Goal: Contribute content: Contribute content

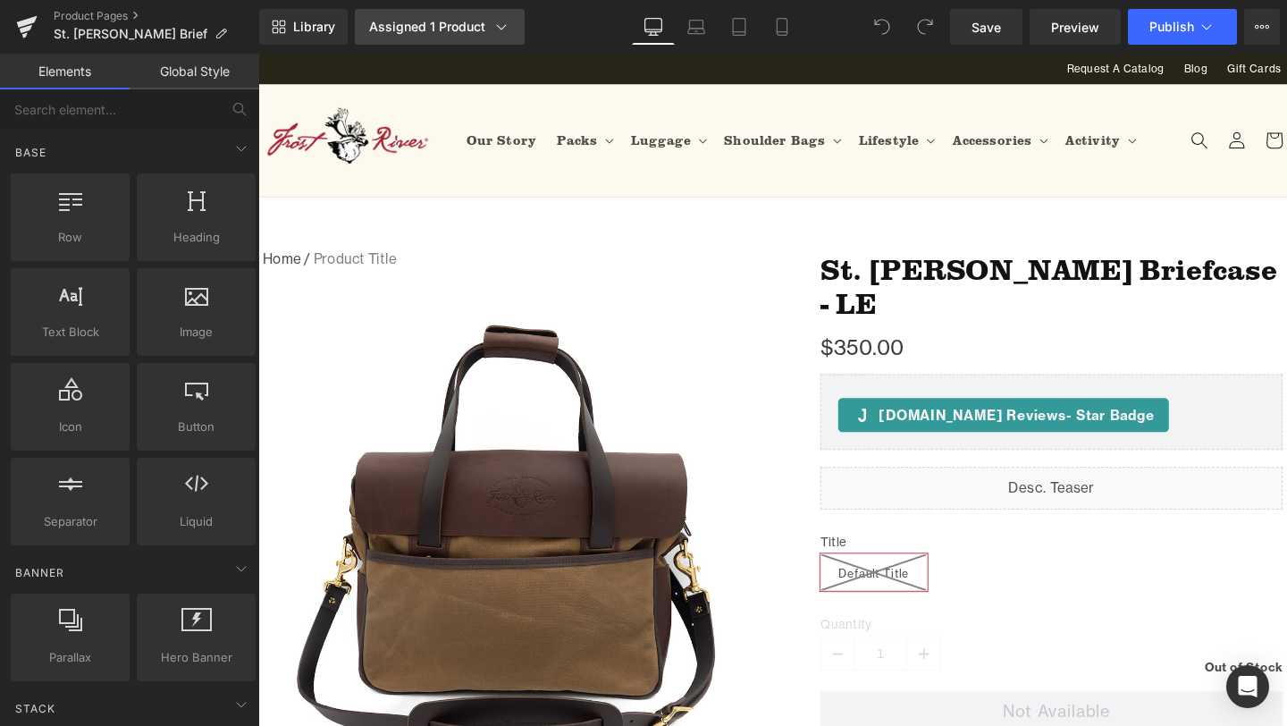
click at [424, 29] on div "Assigned 1 Product" at bounding box center [439, 27] width 141 height 18
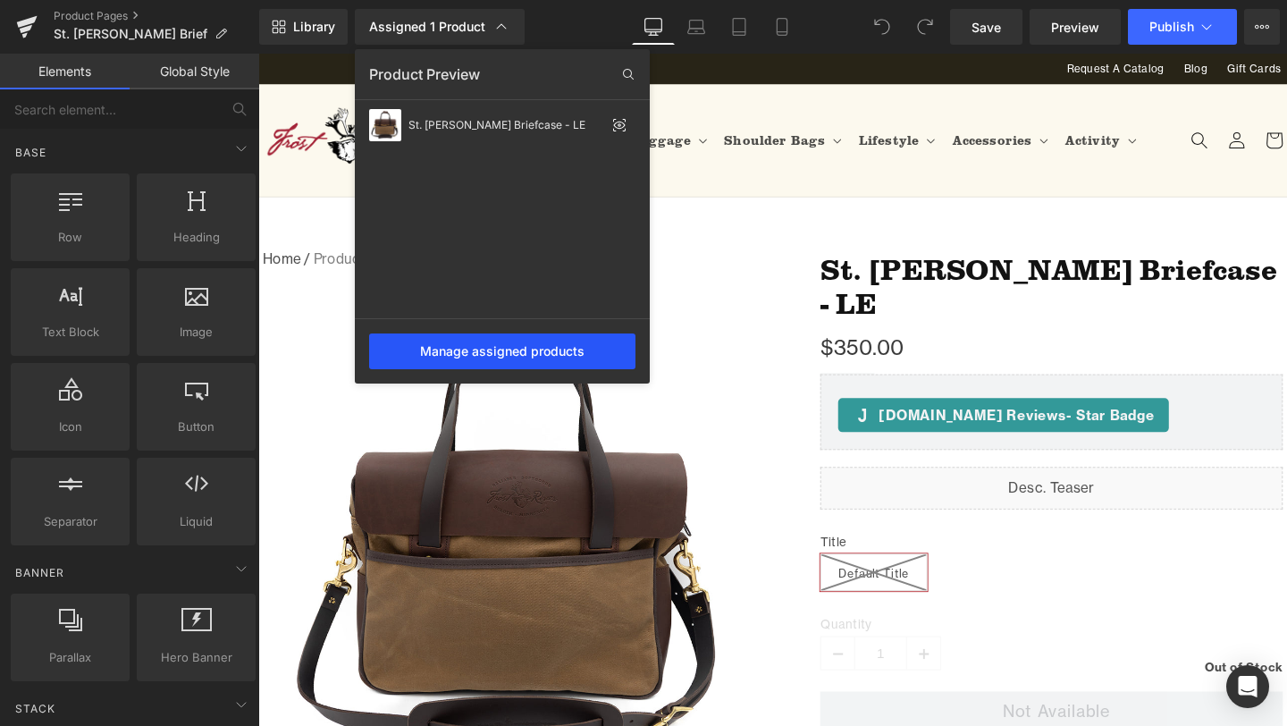
click at [508, 355] on div "Manage assigned products" at bounding box center [502, 351] width 266 height 36
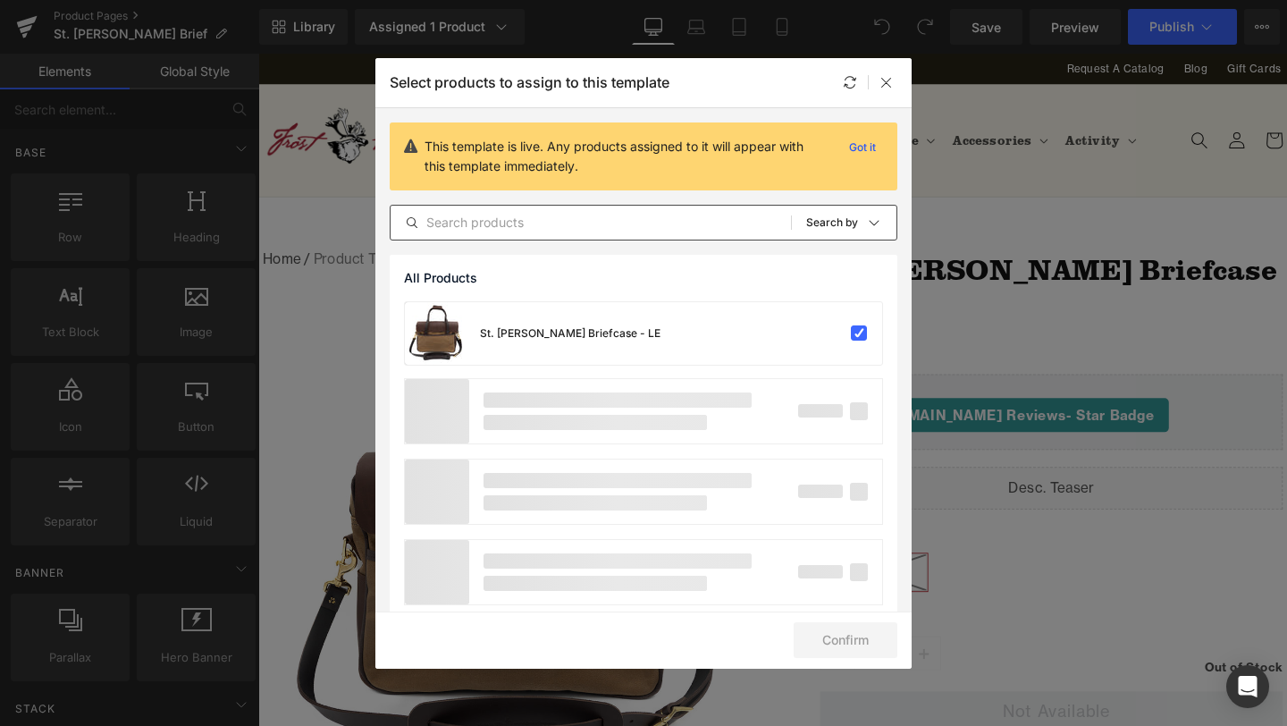
click at [597, 215] on input "text" at bounding box center [591, 222] width 400 height 21
type input "b"
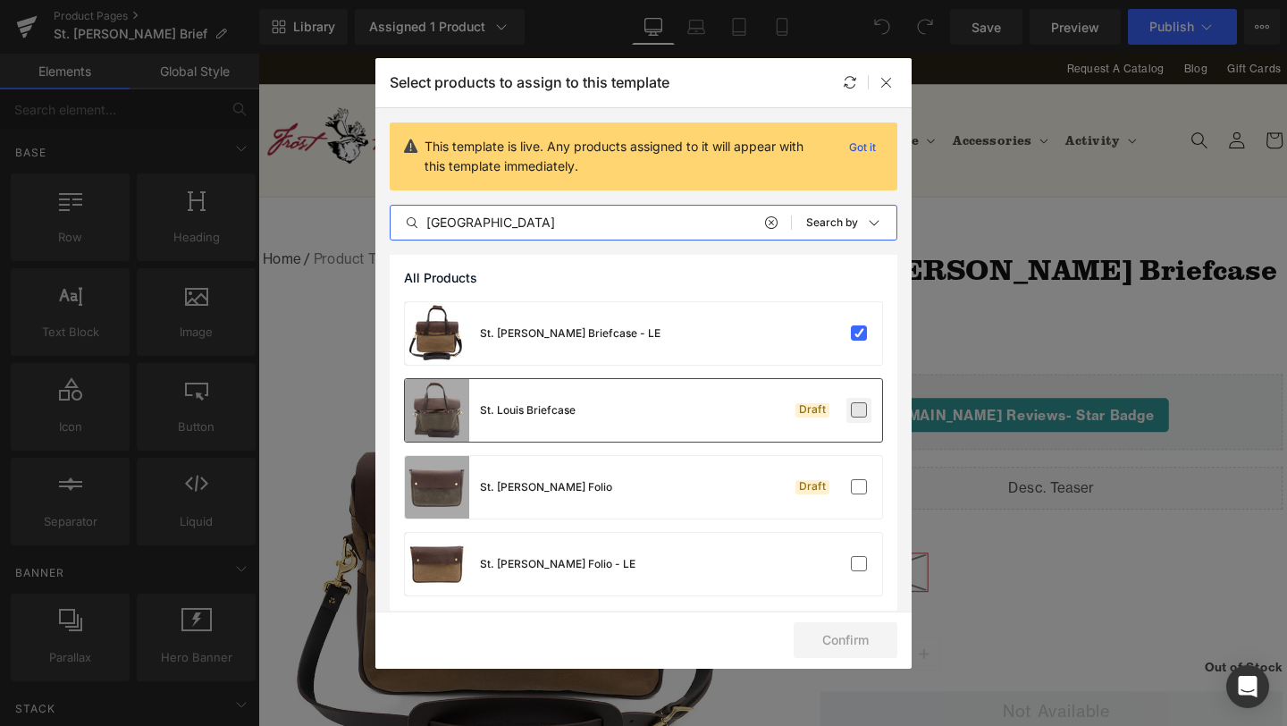
type input "st louis"
click at [853, 407] on label at bounding box center [859, 410] width 16 height 16
click at [859, 410] on input "checkbox" at bounding box center [859, 410] width 0 height 0
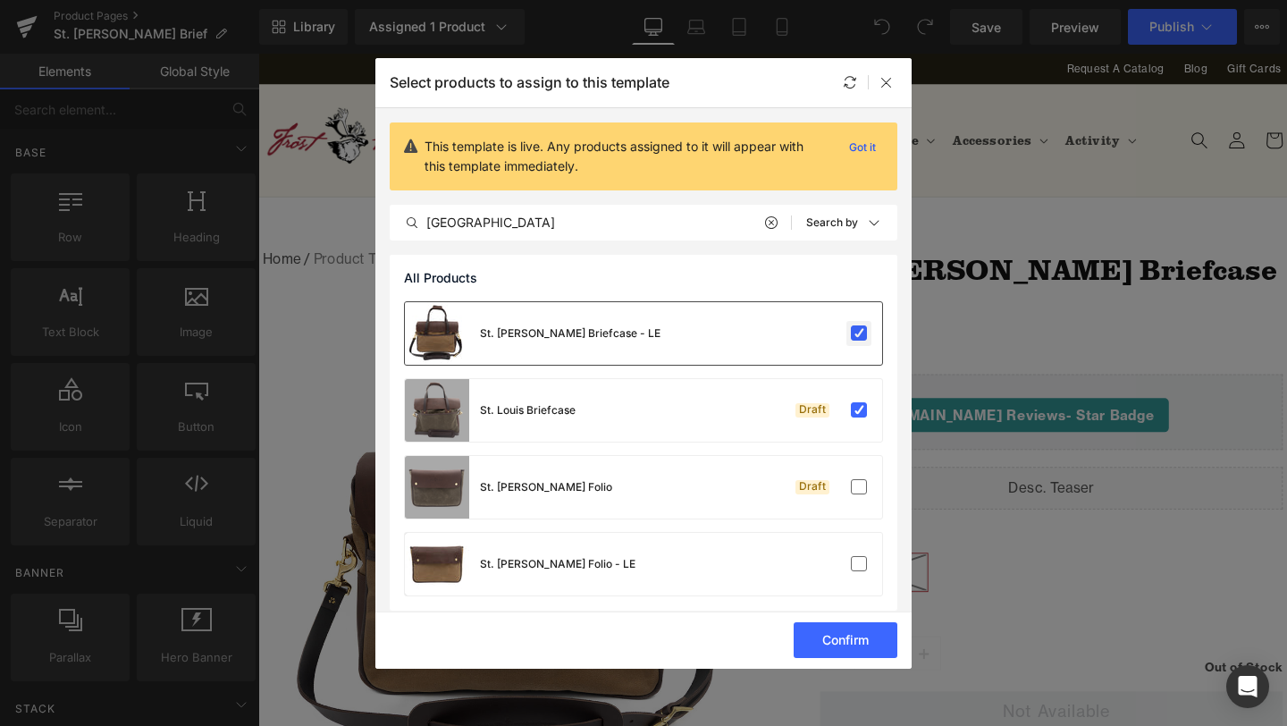
click at [855, 339] on label at bounding box center [859, 333] width 16 height 16
click at [859, 333] on input "checkbox" at bounding box center [859, 333] width 0 height 0
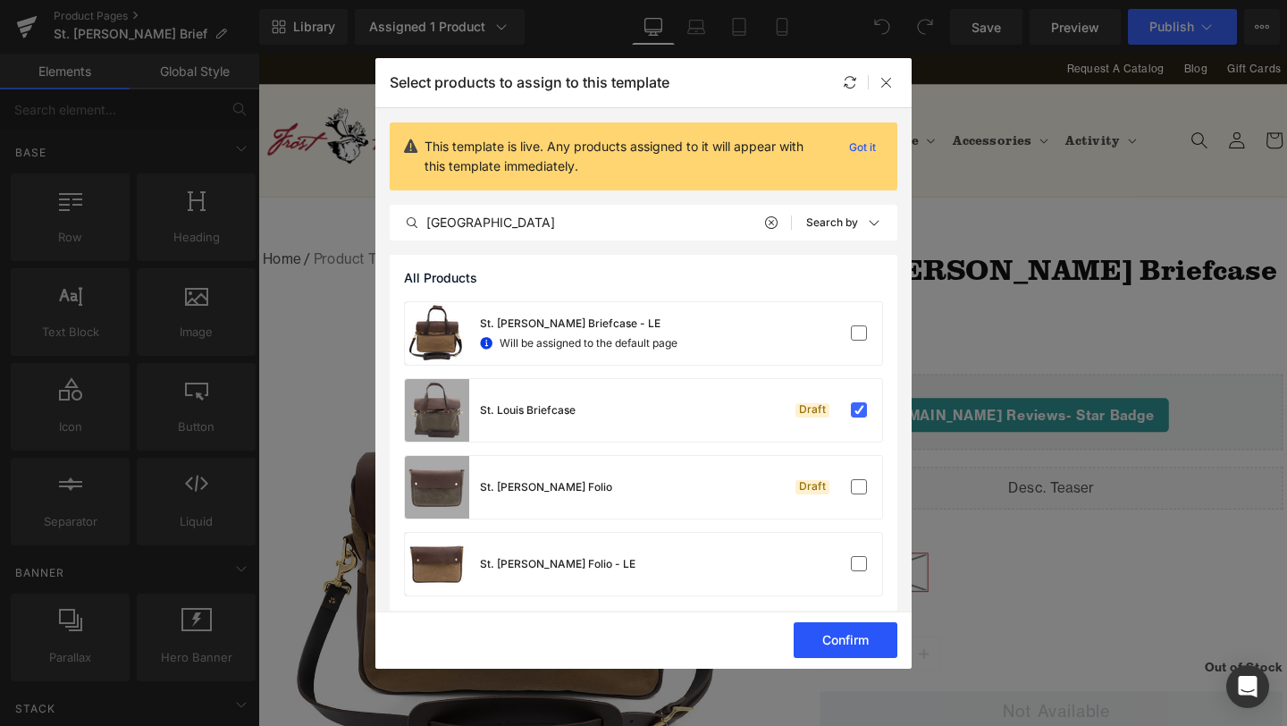
click at [864, 645] on button "Confirm" at bounding box center [846, 640] width 104 height 36
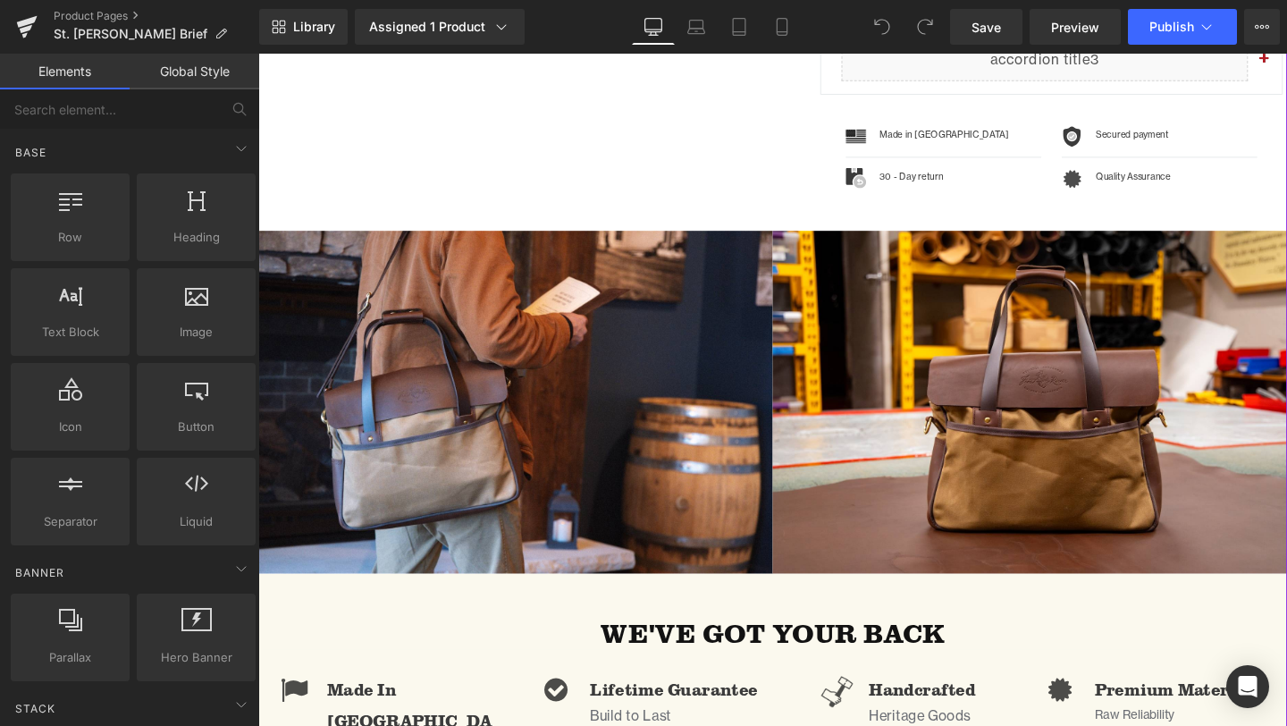
scroll to position [917, 0]
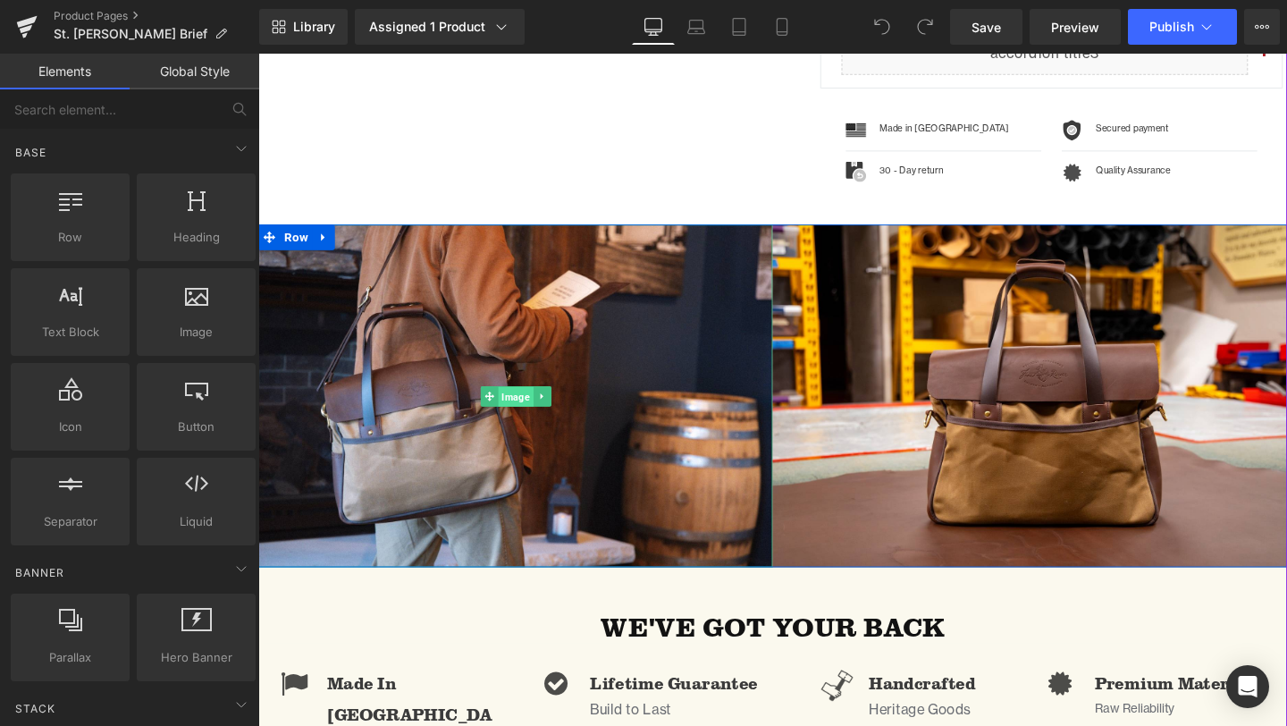
click at [532, 406] on span "Image" at bounding box center [528, 414] width 37 height 21
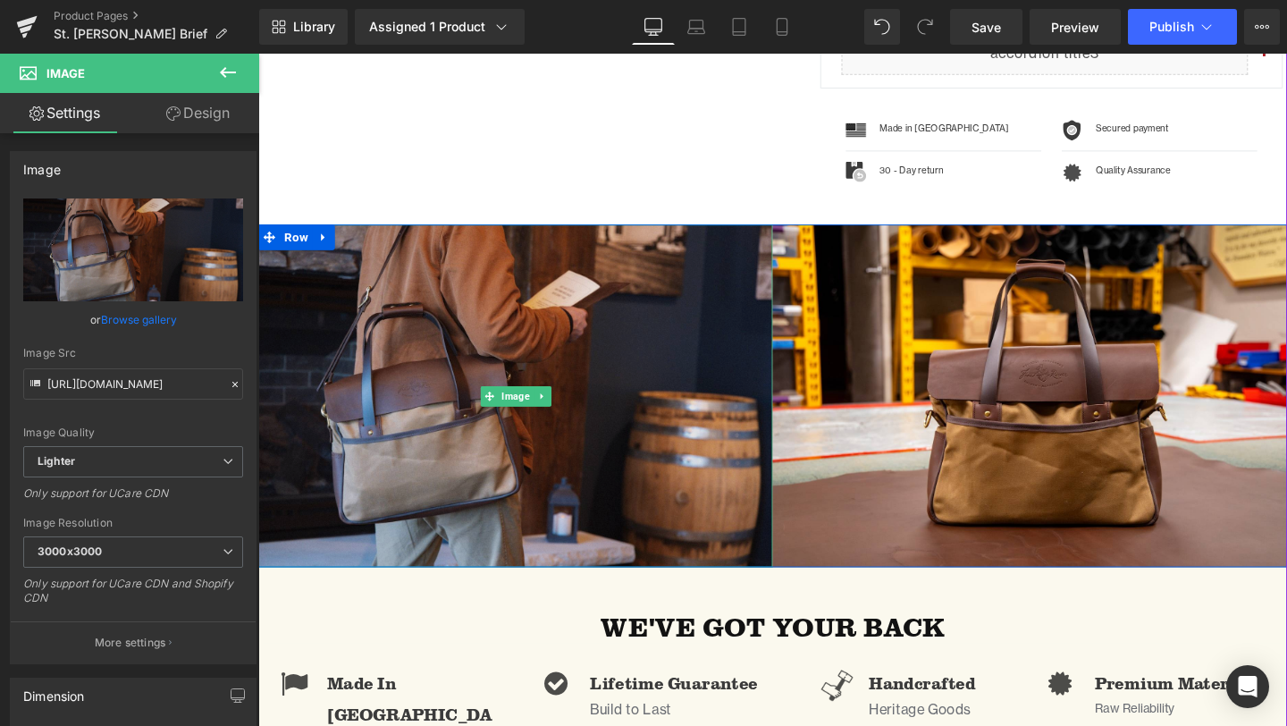
click at [559, 471] on img at bounding box center [528, 413] width 541 height 360
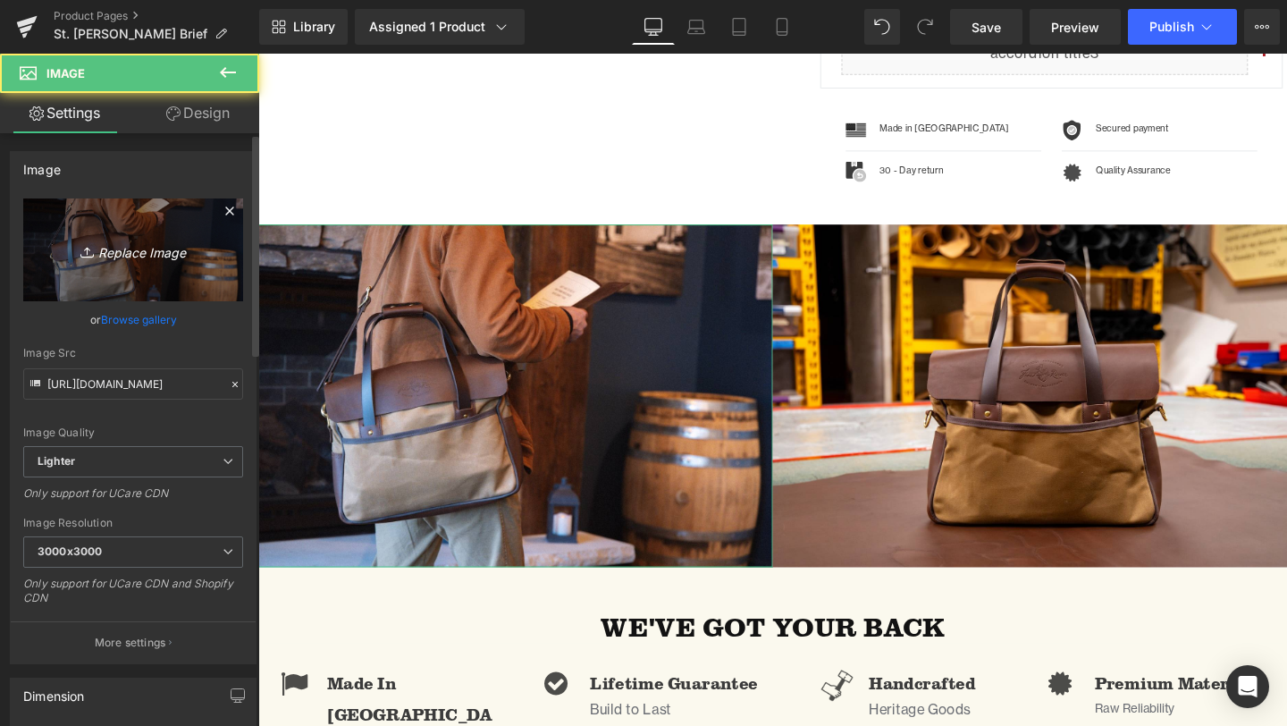
click at [145, 256] on icon "Replace Image" at bounding box center [133, 250] width 143 height 22
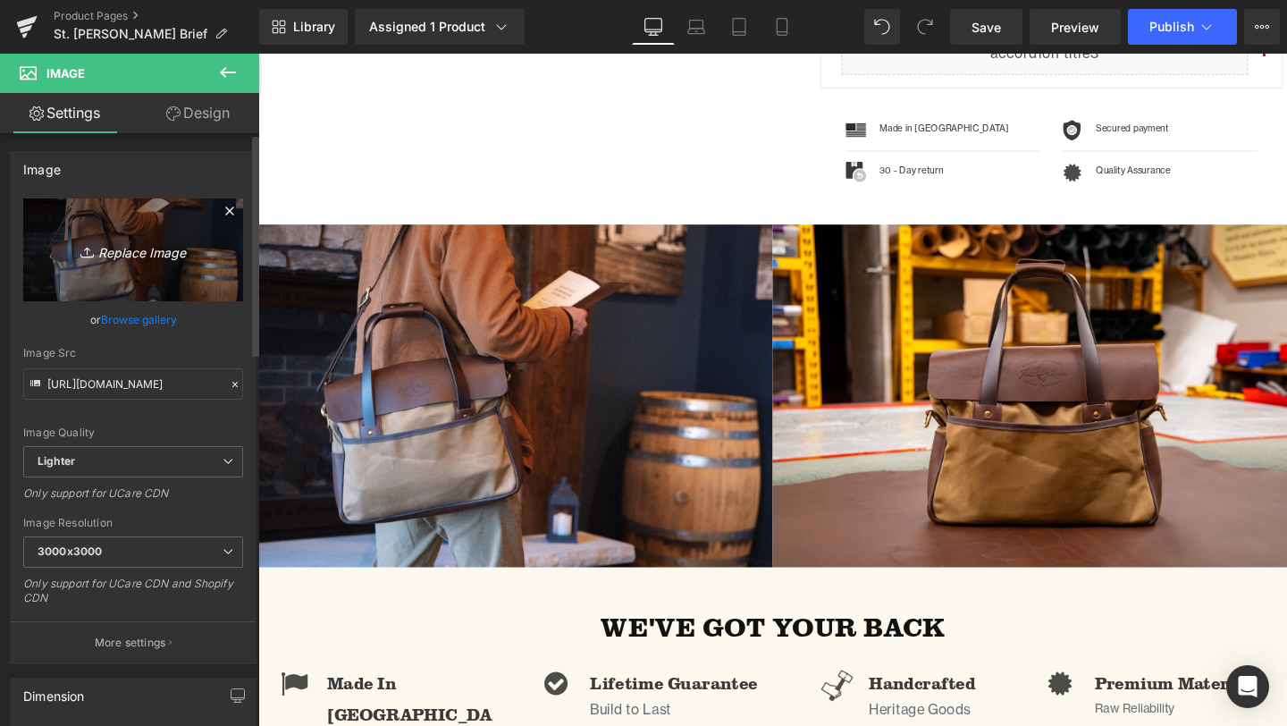
type input "C:\fakepath\FT_StLouisBrief_LS-03.jpg"
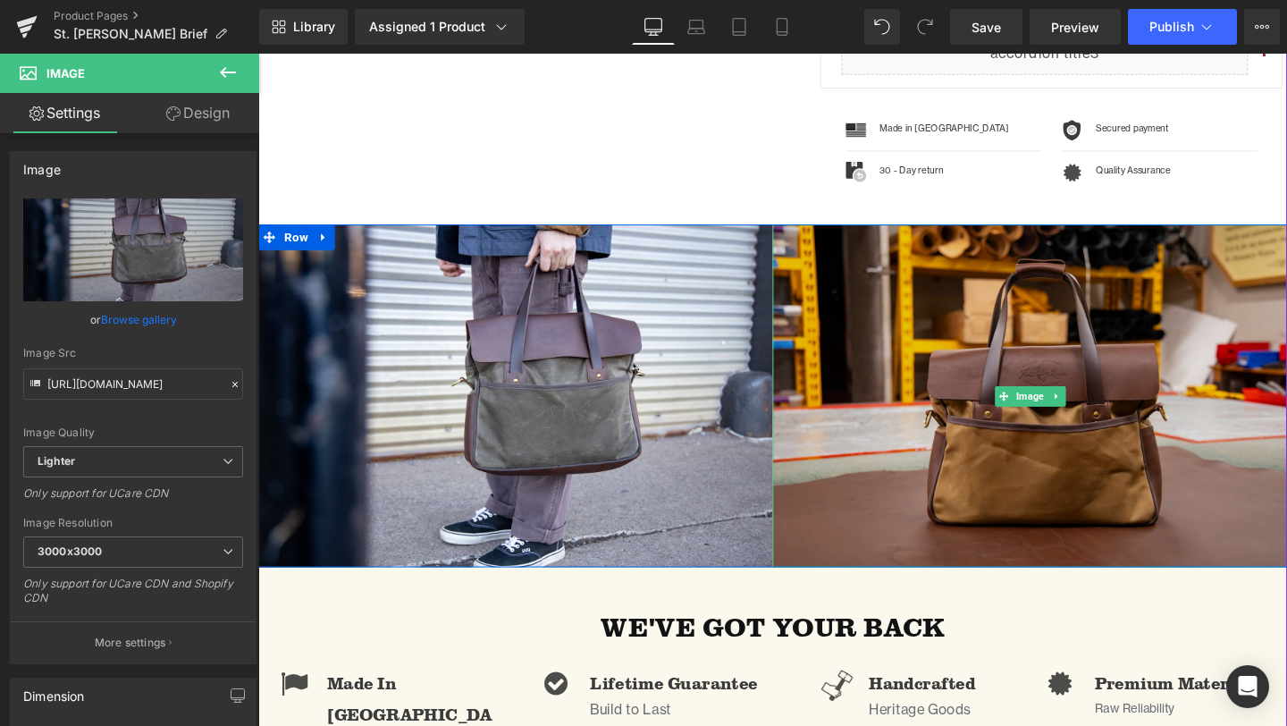
click at [1090, 505] on img at bounding box center [1069, 413] width 541 height 360
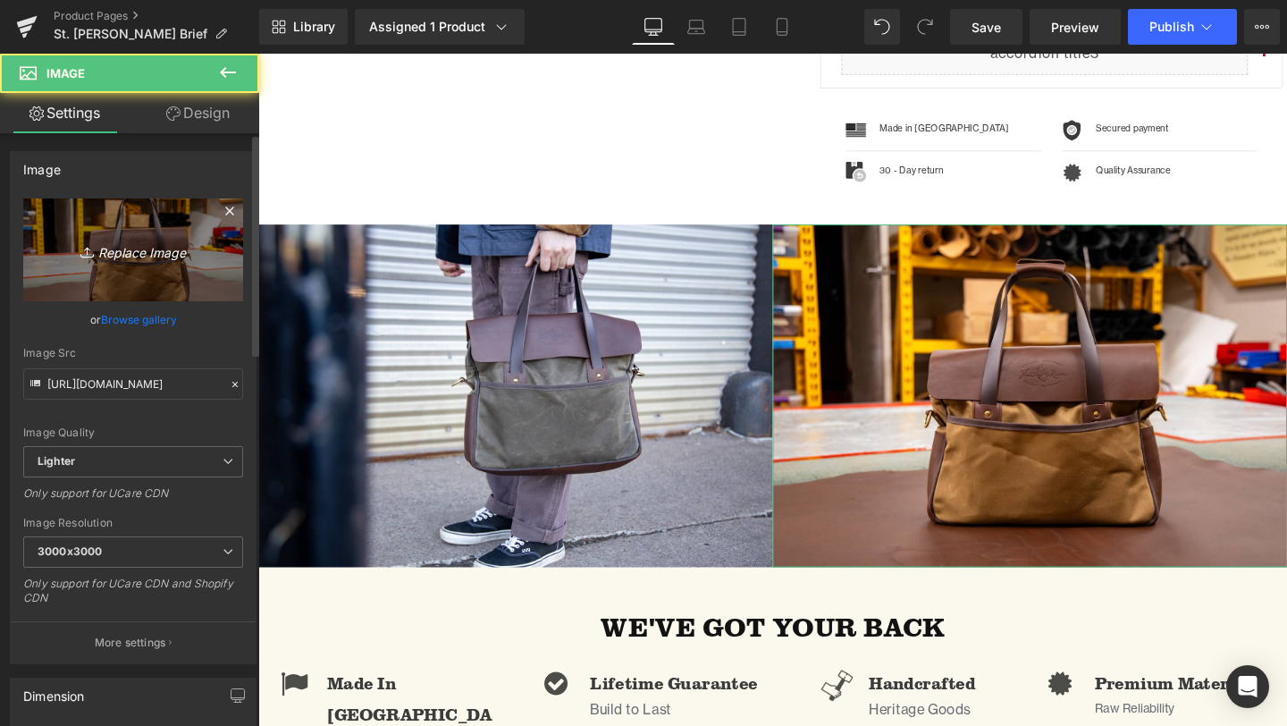
click at [147, 271] on link "Replace Image" at bounding box center [133, 249] width 220 height 103
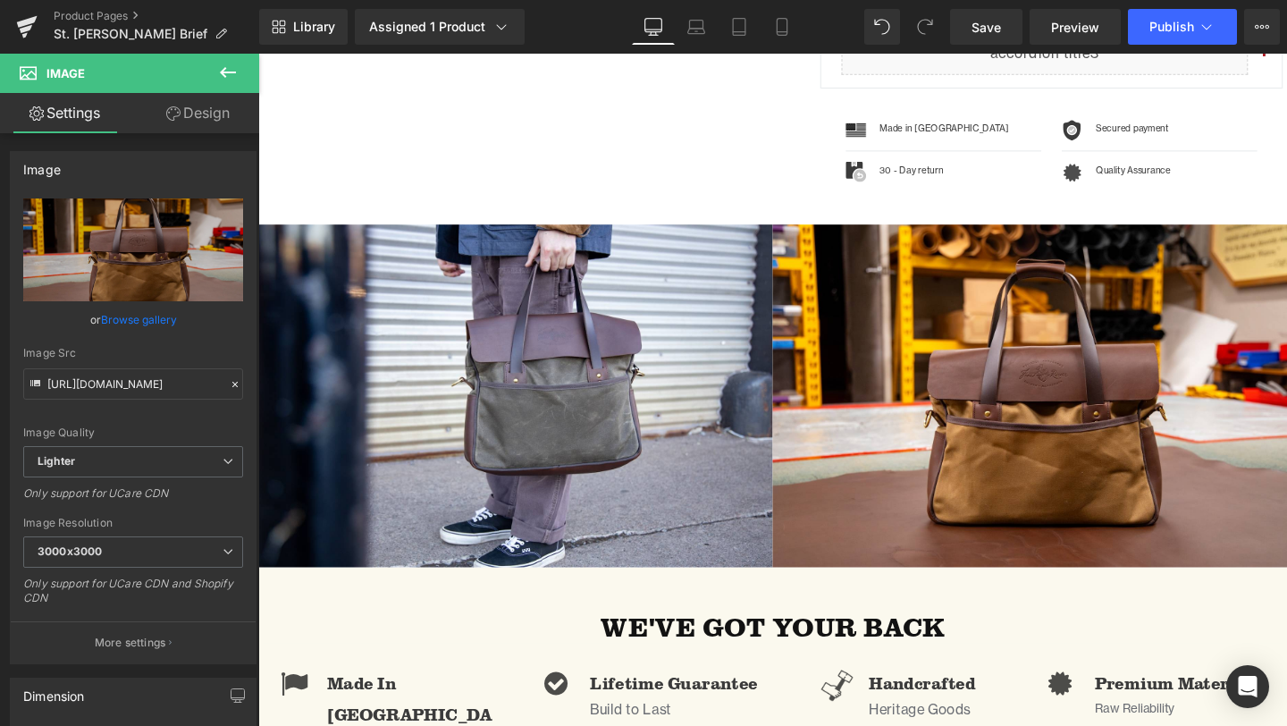
type input "C:\fakepath\FT_StLouisBrief_LS-35.jpg"
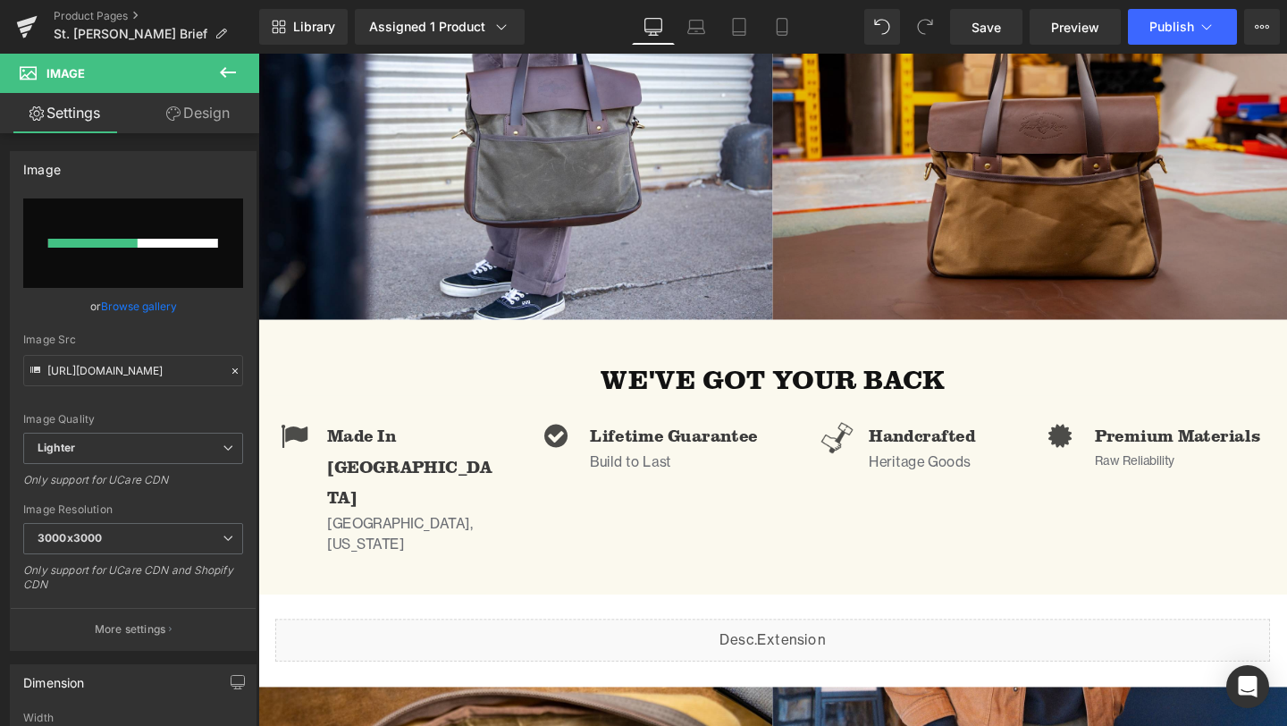
scroll to position [1175, 0]
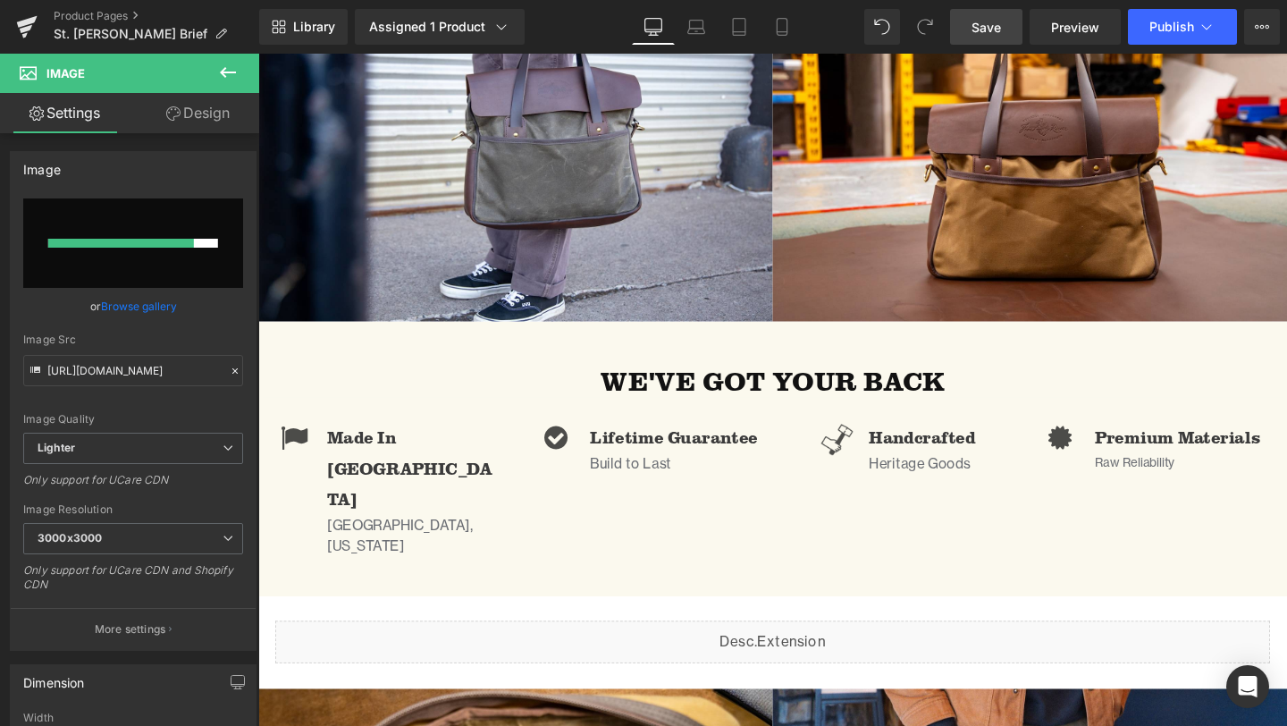
click at [993, 28] on span "Save" at bounding box center [986, 27] width 29 height 19
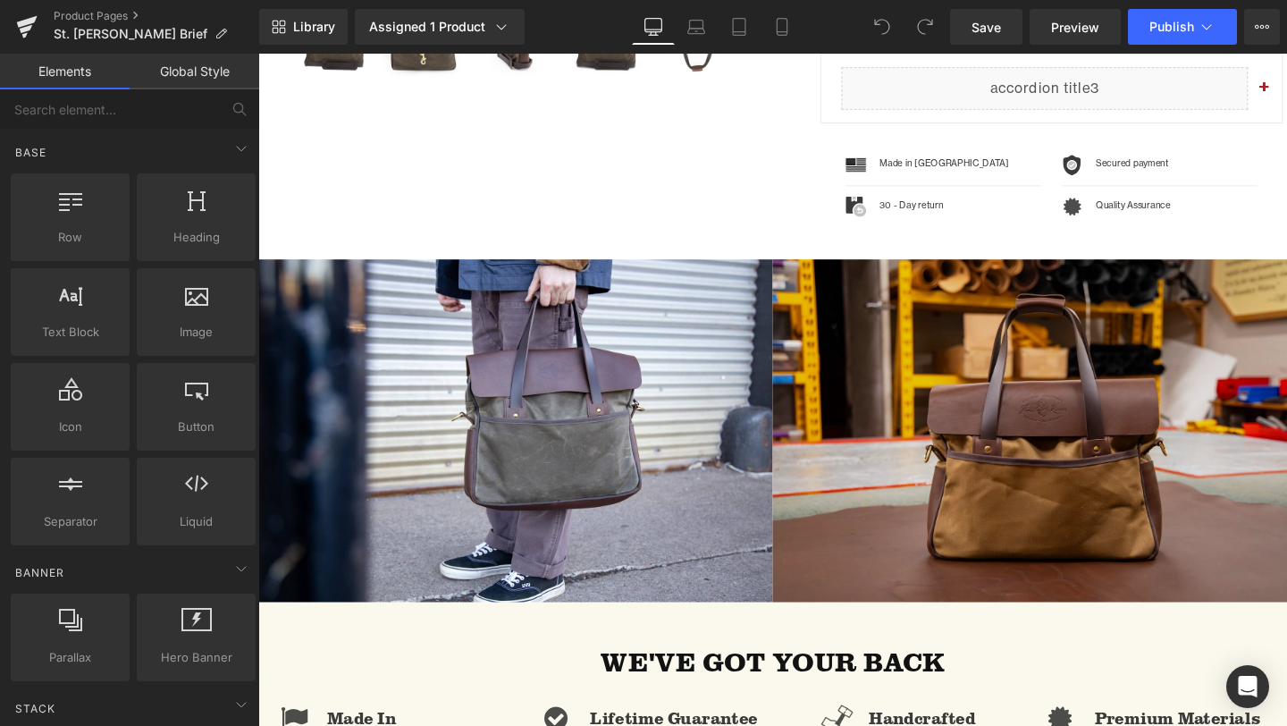
scroll to position [913, 0]
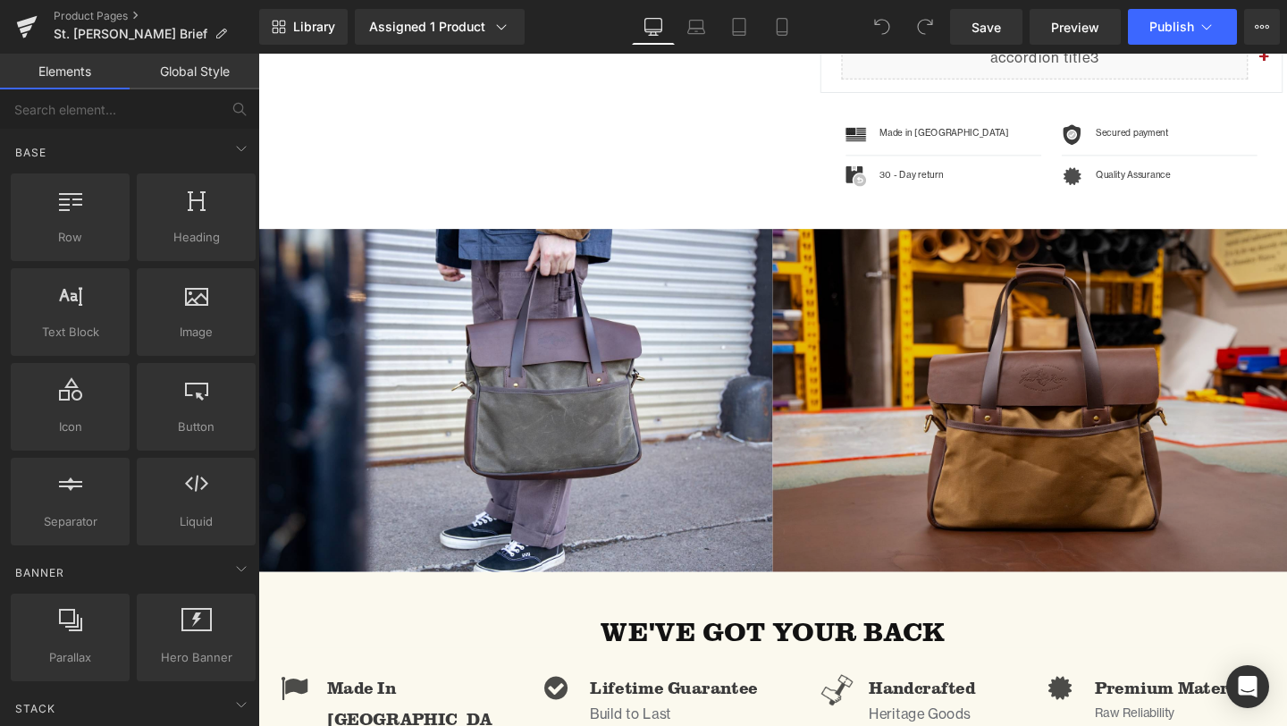
click at [1025, 458] on img at bounding box center [1069, 418] width 541 height 360
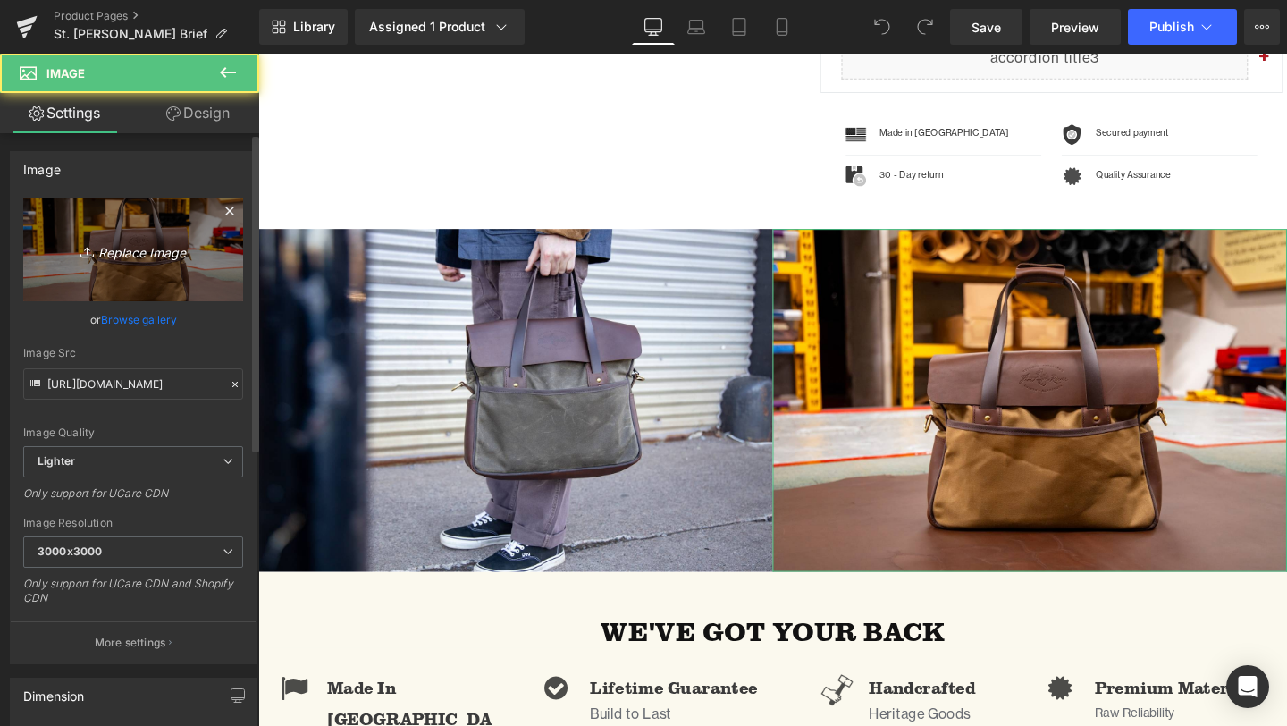
click at [173, 267] on link "Replace Image" at bounding box center [133, 249] width 220 height 103
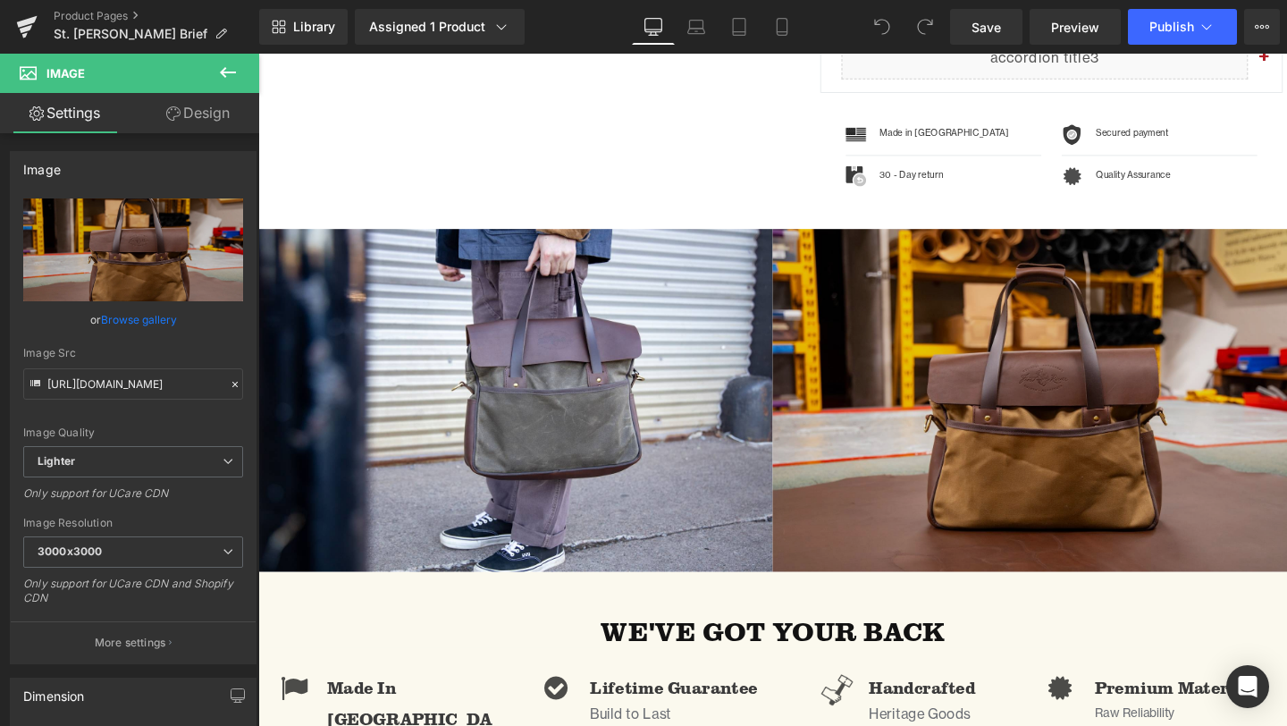
type input "C:\fakepath\FT_StLouisBrief_LS-35.jpg"
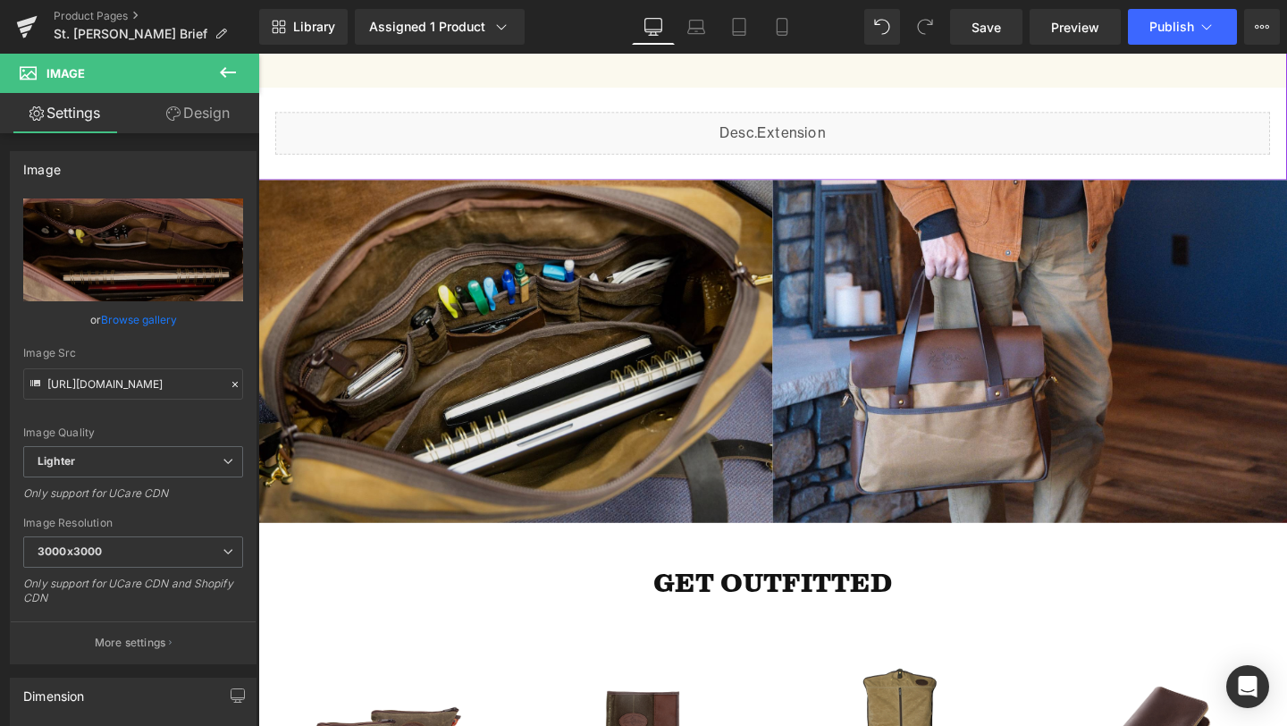
scroll to position [1714, 0]
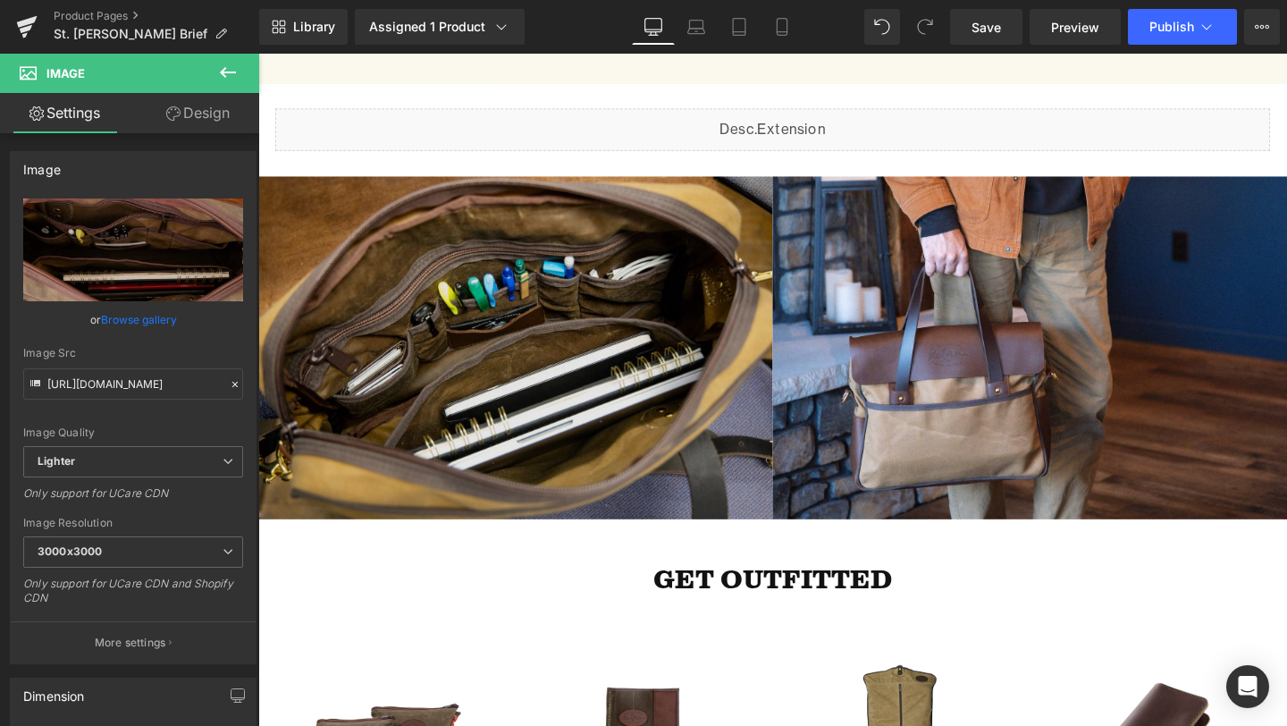
click at [569, 380] on img at bounding box center [528, 363] width 541 height 360
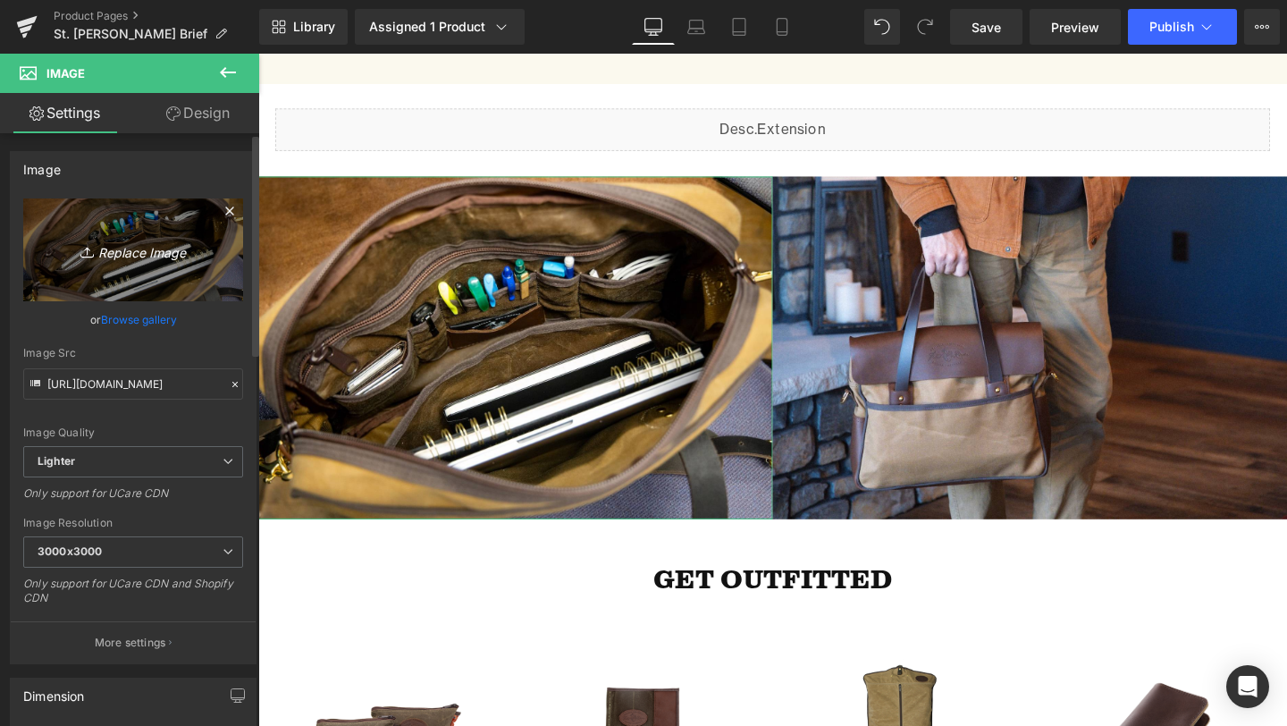
click at [139, 228] on link "Replace Image" at bounding box center [133, 249] width 220 height 103
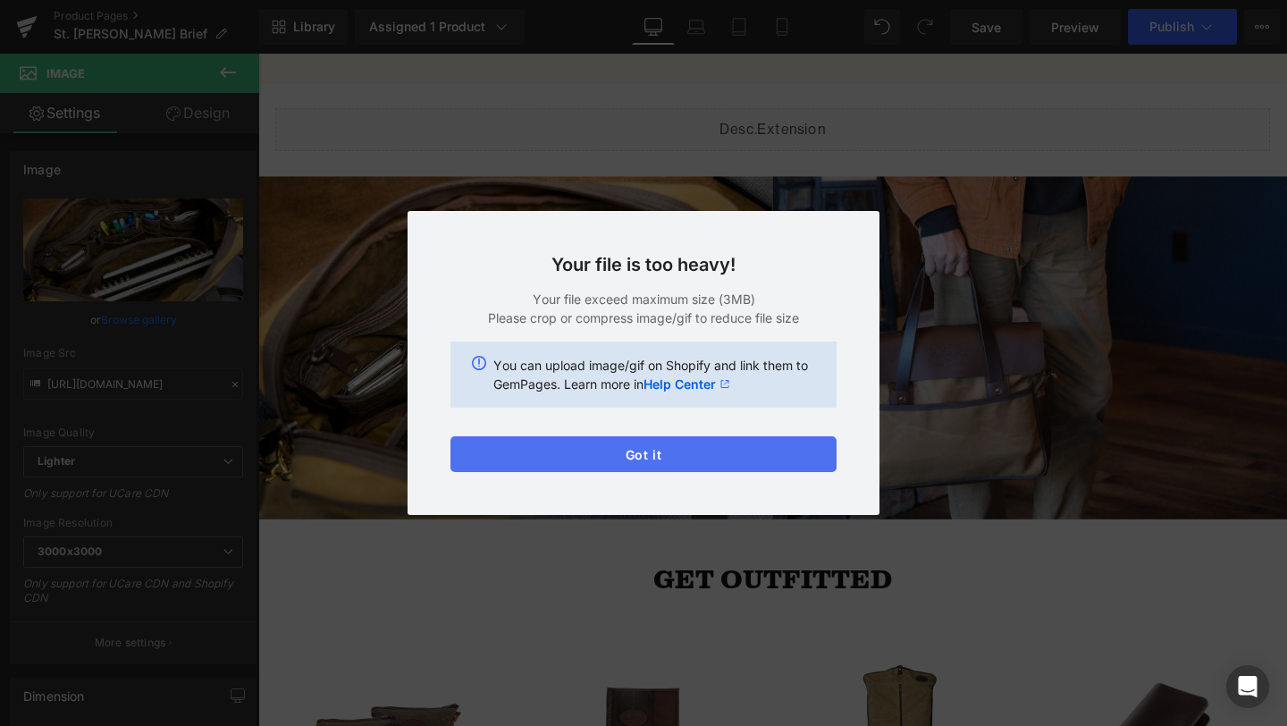
click at [701, 458] on button "Got it" at bounding box center [644, 454] width 386 height 36
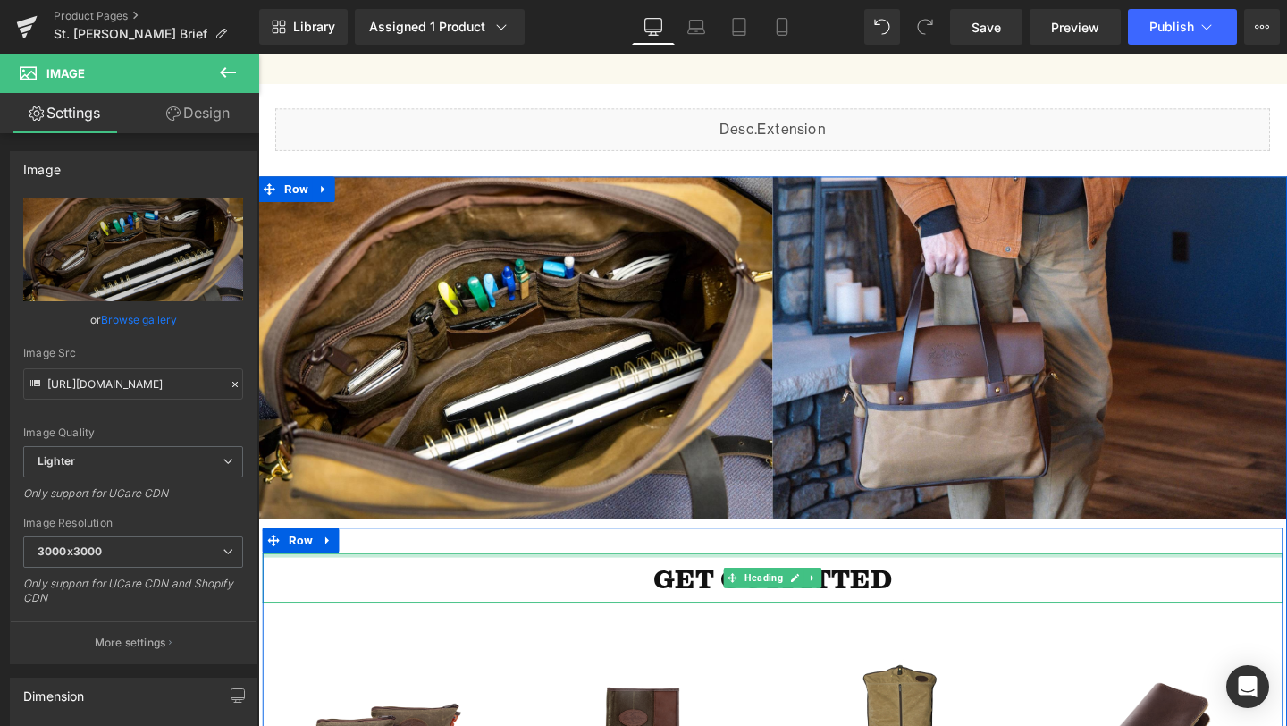
click at [530, 260] on img at bounding box center [528, 363] width 541 height 360
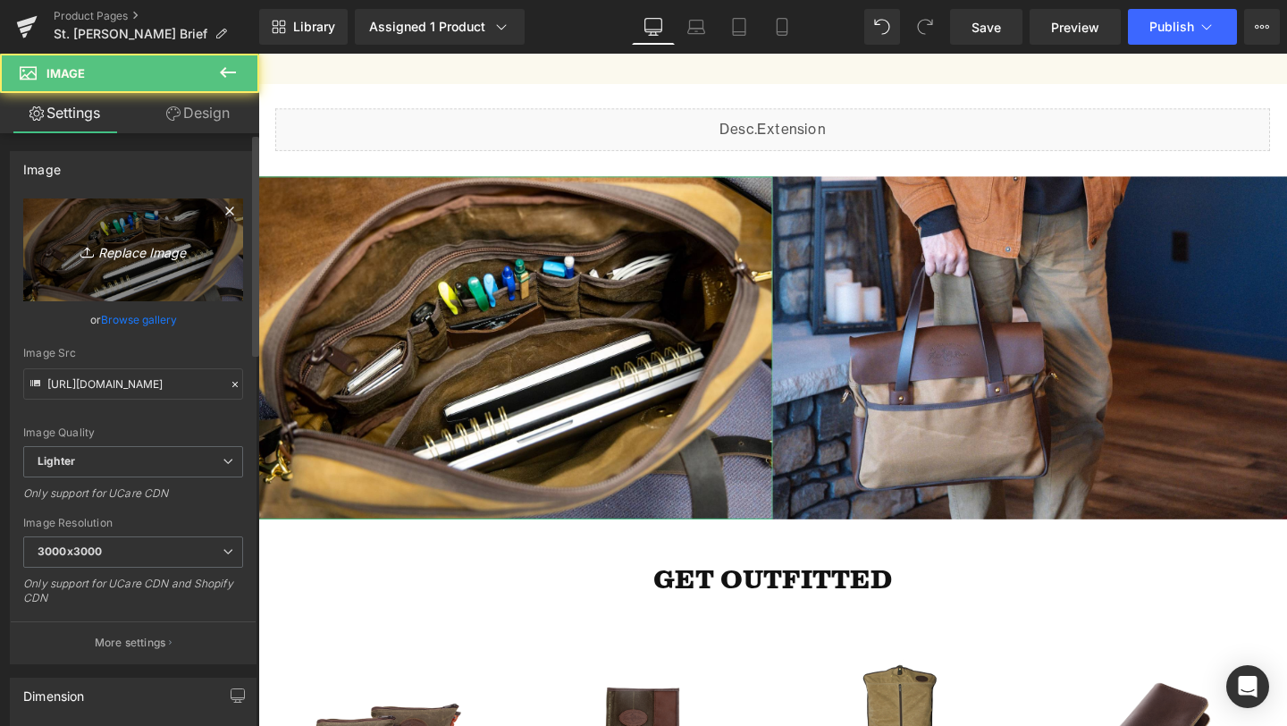
click at [97, 265] on link "Replace Image" at bounding box center [133, 249] width 220 height 103
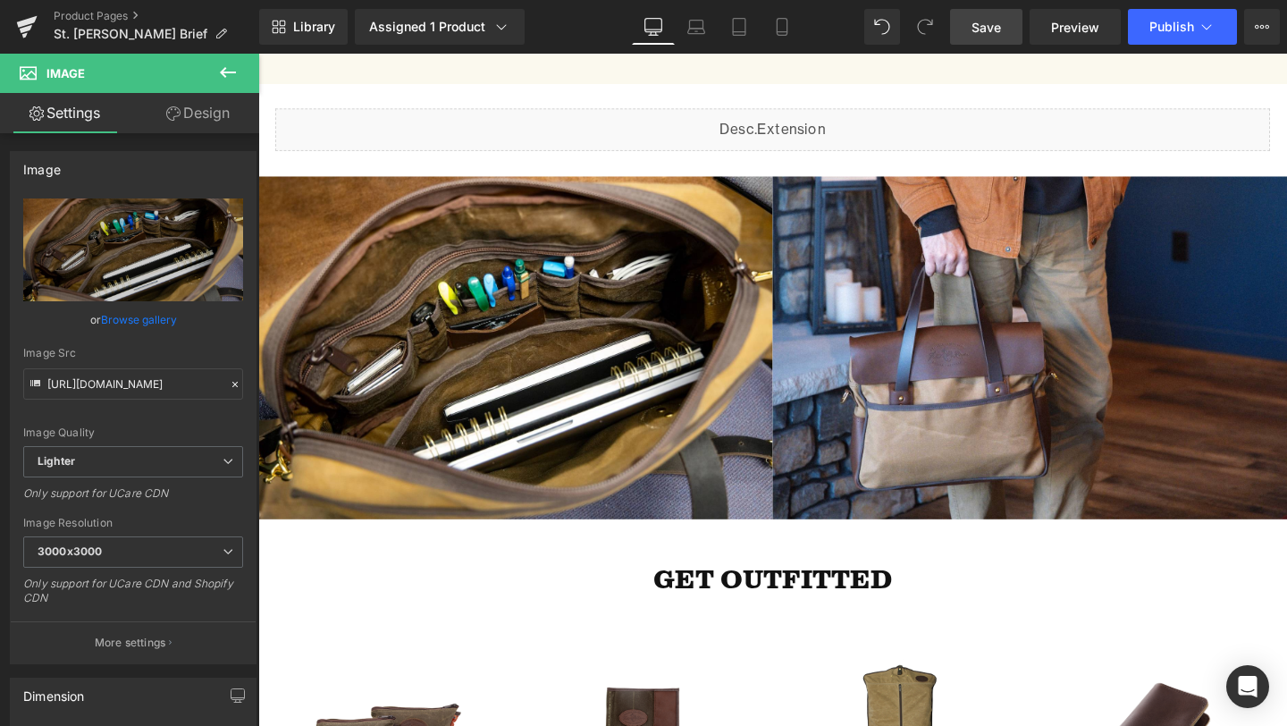
click at [994, 41] on link "Save" at bounding box center [986, 27] width 72 height 36
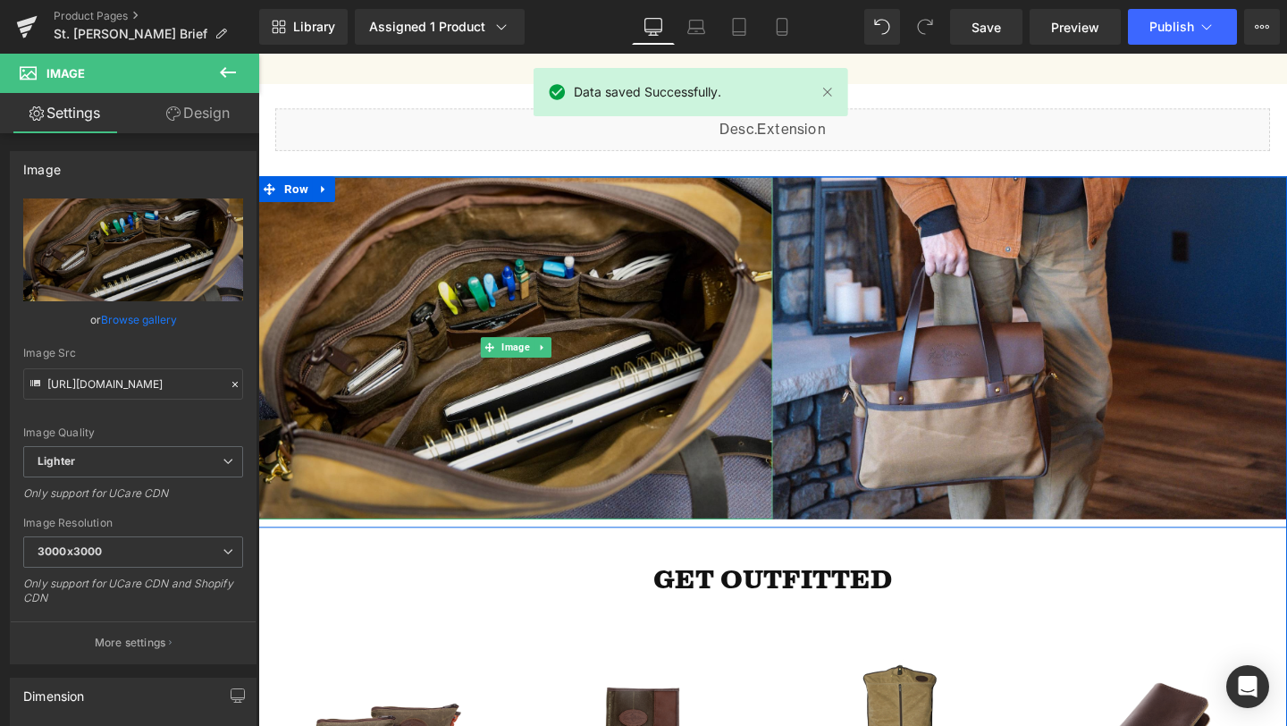
click at [601, 291] on img at bounding box center [528, 363] width 541 height 360
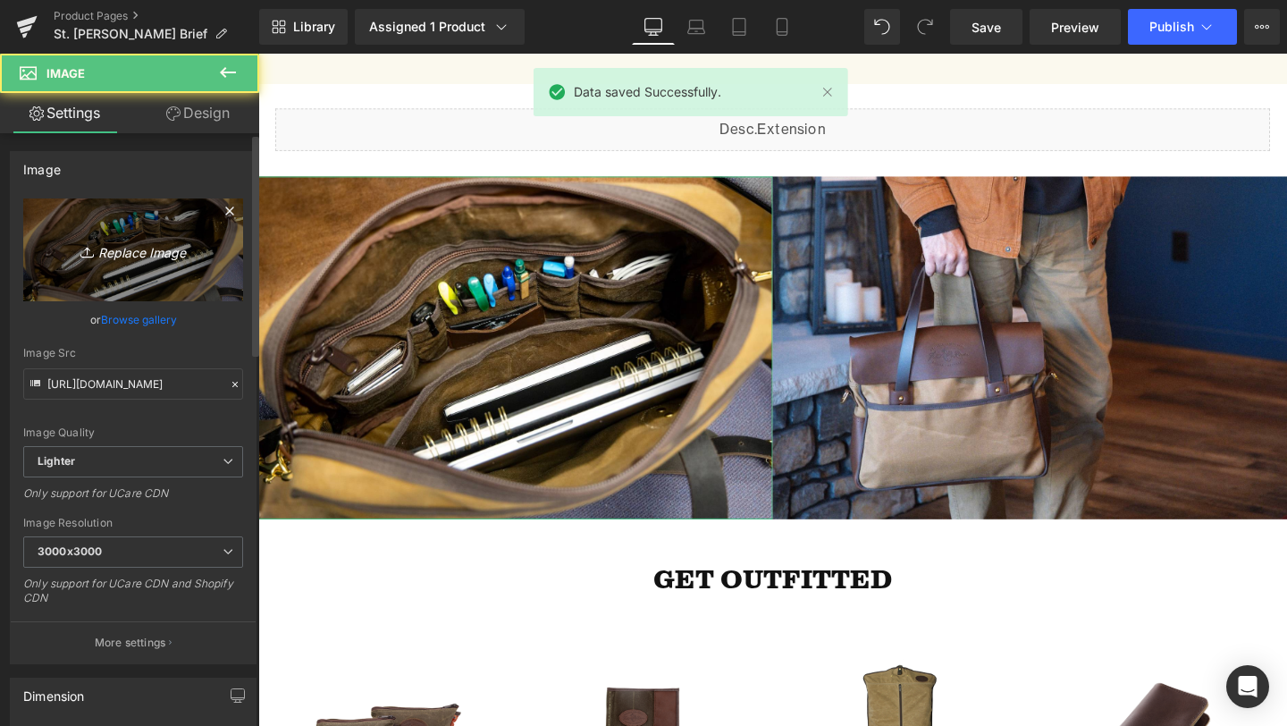
click at [161, 237] on link "Replace Image" at bounding box center [133, 249] width 220 height 103
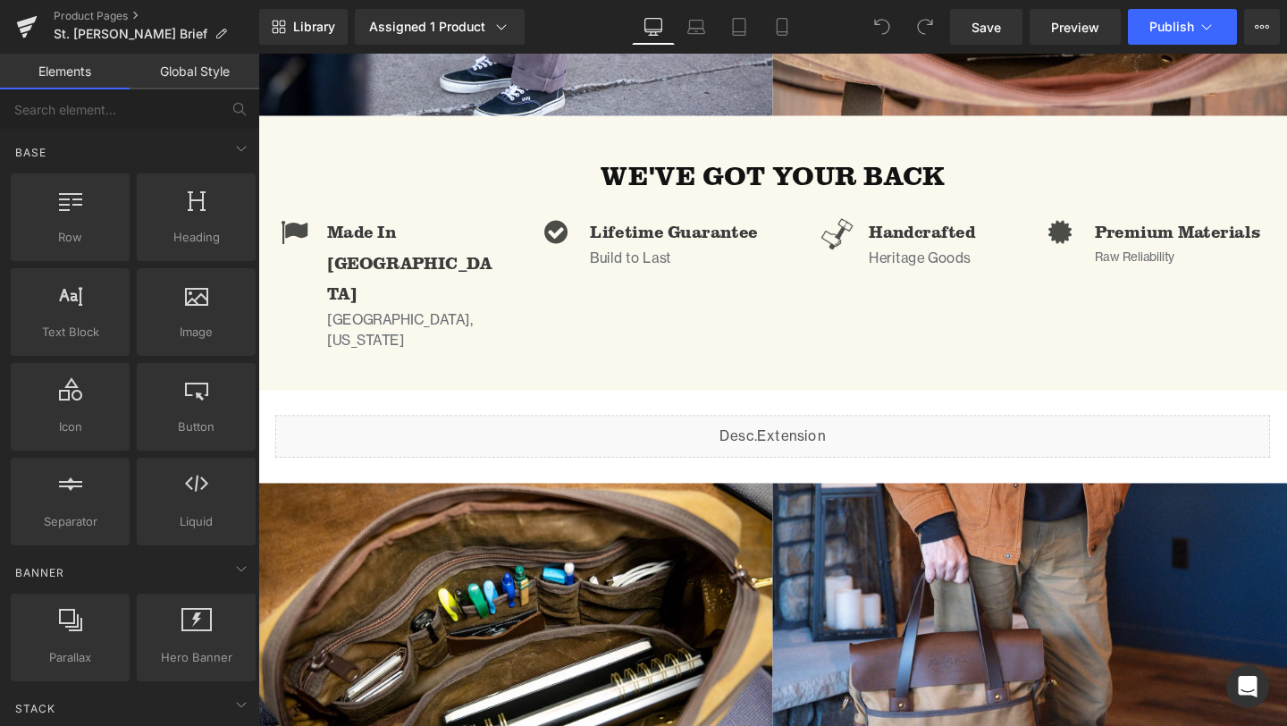
scroll to position [1394, 0]
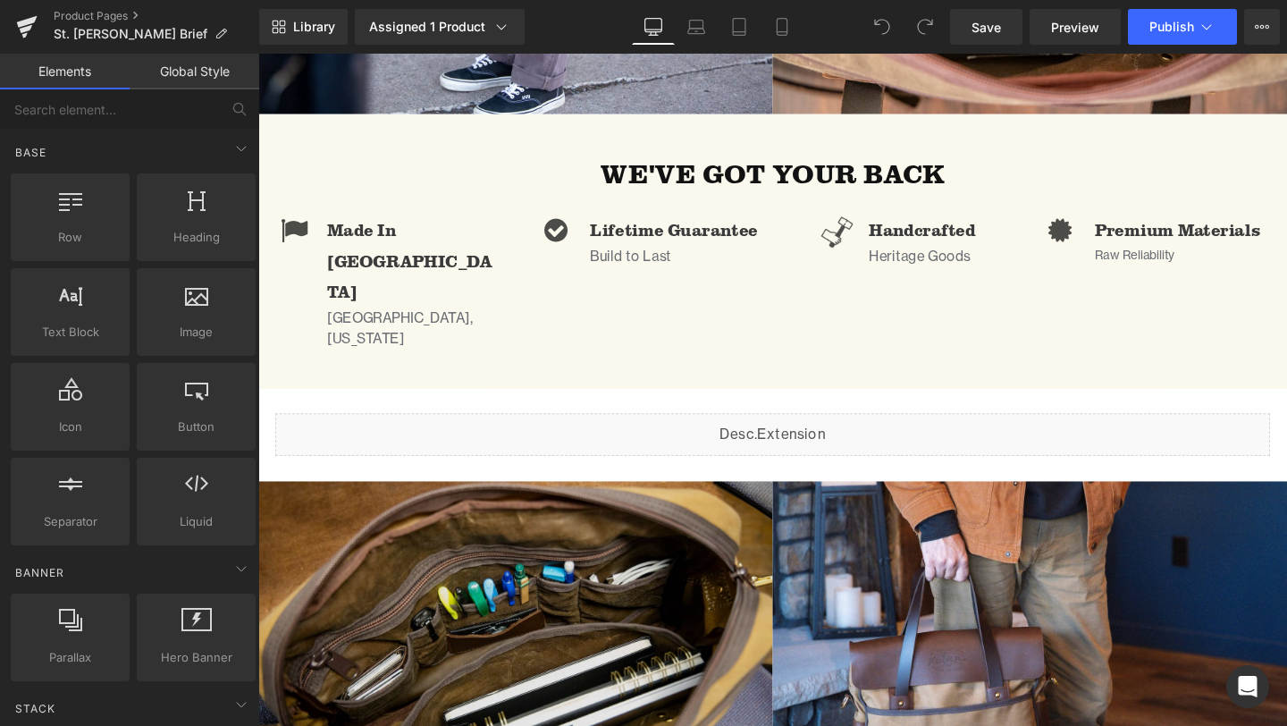
click at [514, 580] on img at bounding box center [528, 683] width 541 height 360
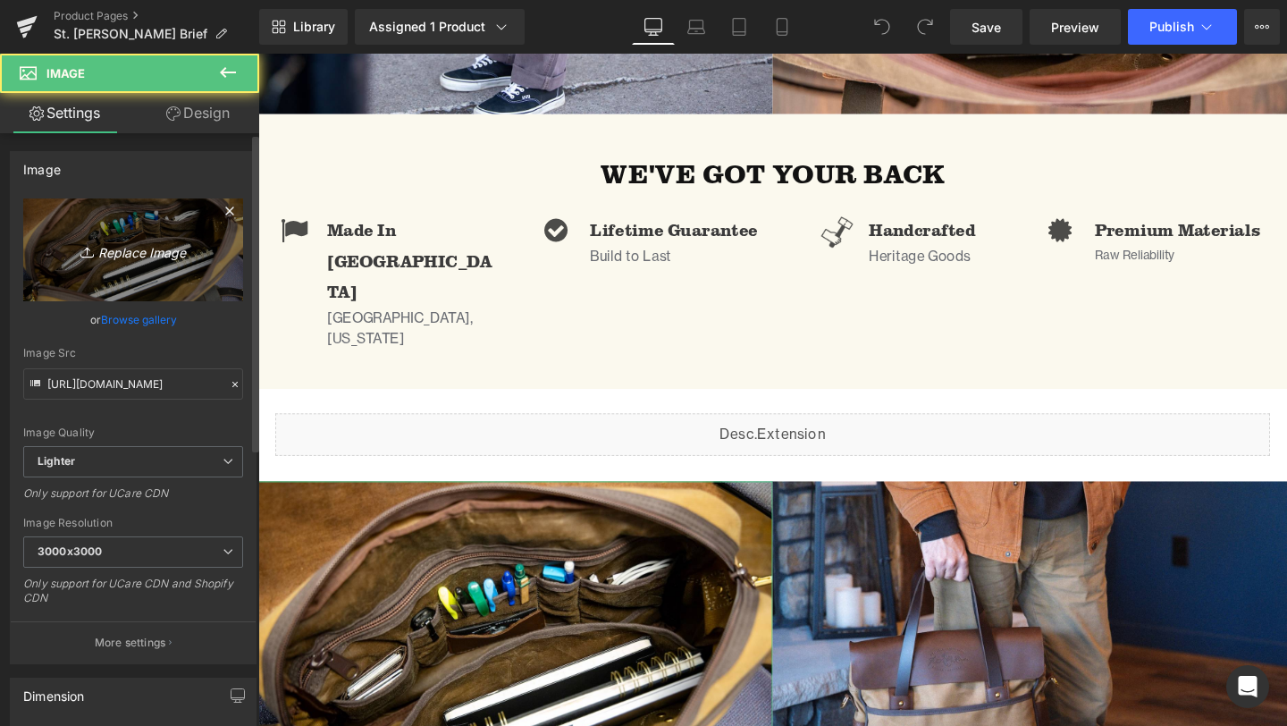
click at [134, 232] on link "Replace Image" at bounding box center [133, 249] width 220 height 103
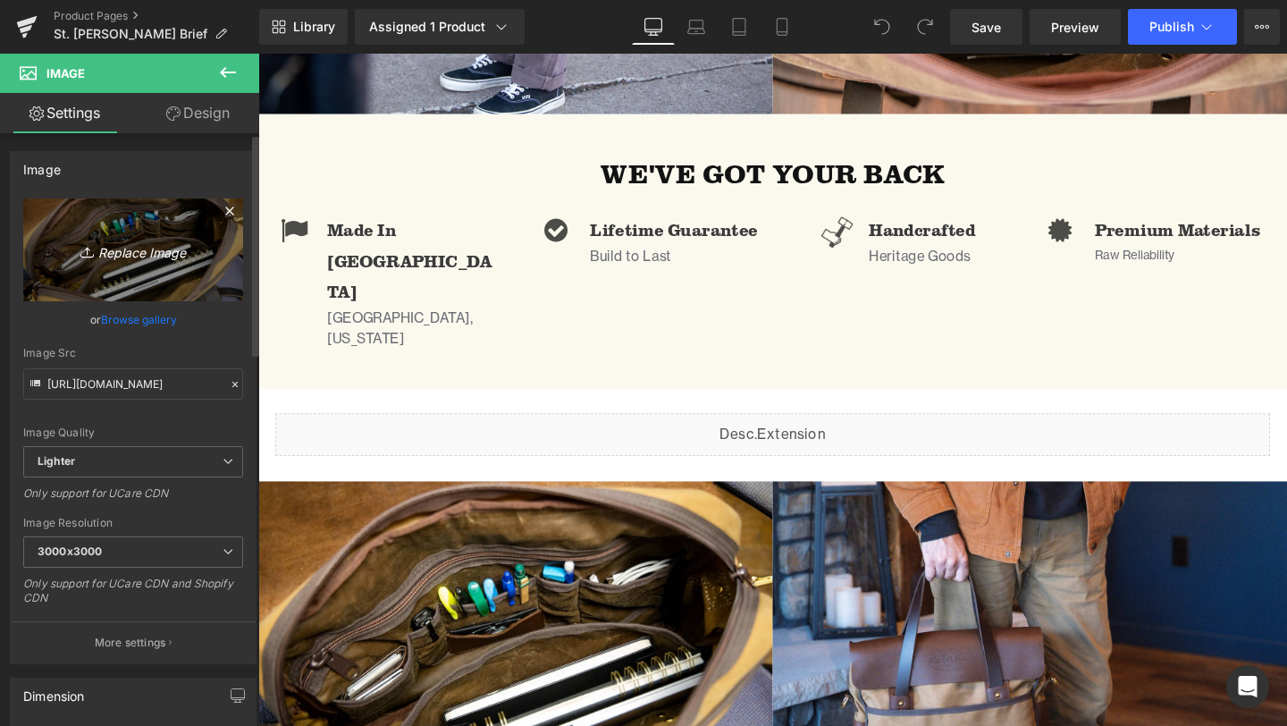
type input "C:\fakepath\FT_StLouisBrief_LS-19.jpg"
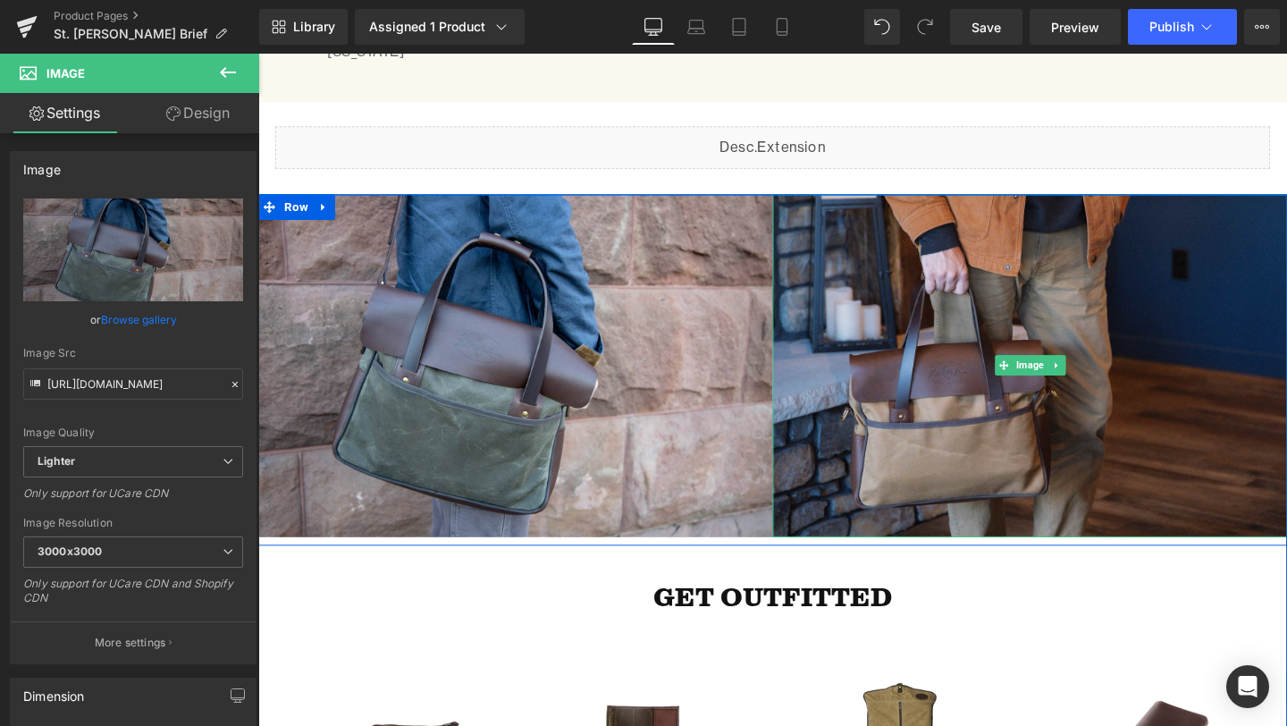
scroll to position [1701, 0]
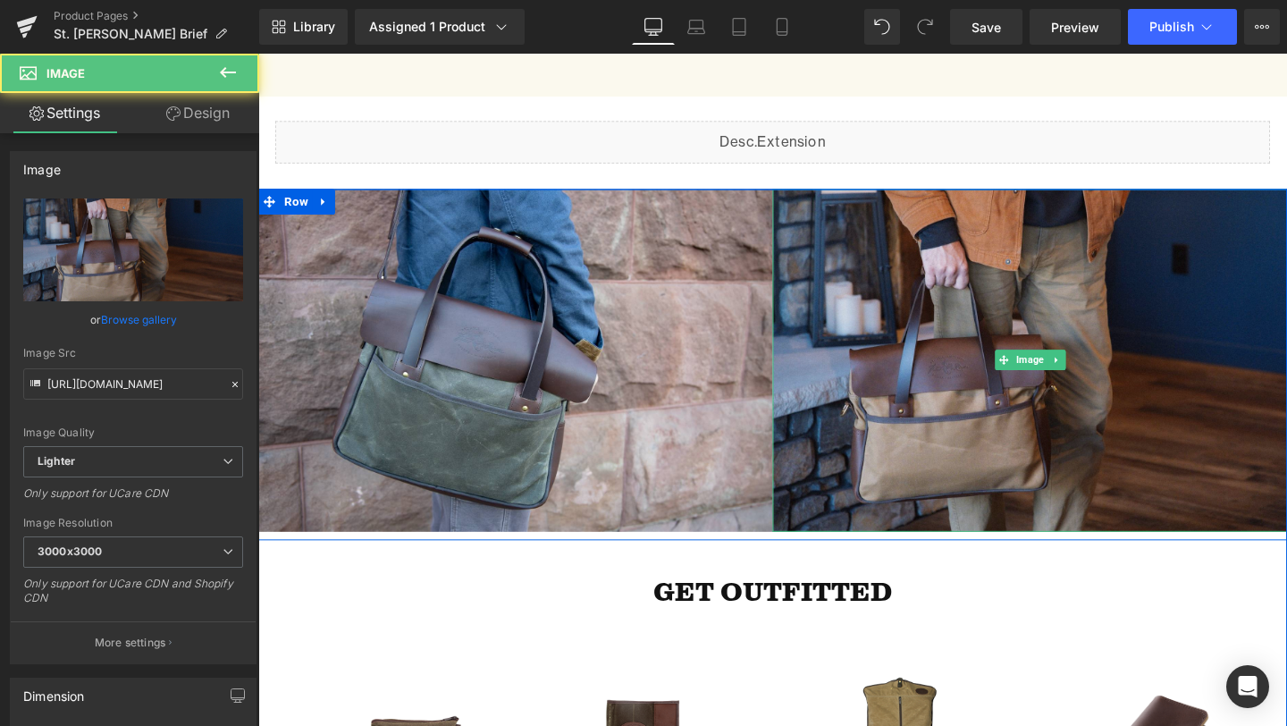
click at [1011, 341] on img at bounding box center [1069, 376] width 541 height 360
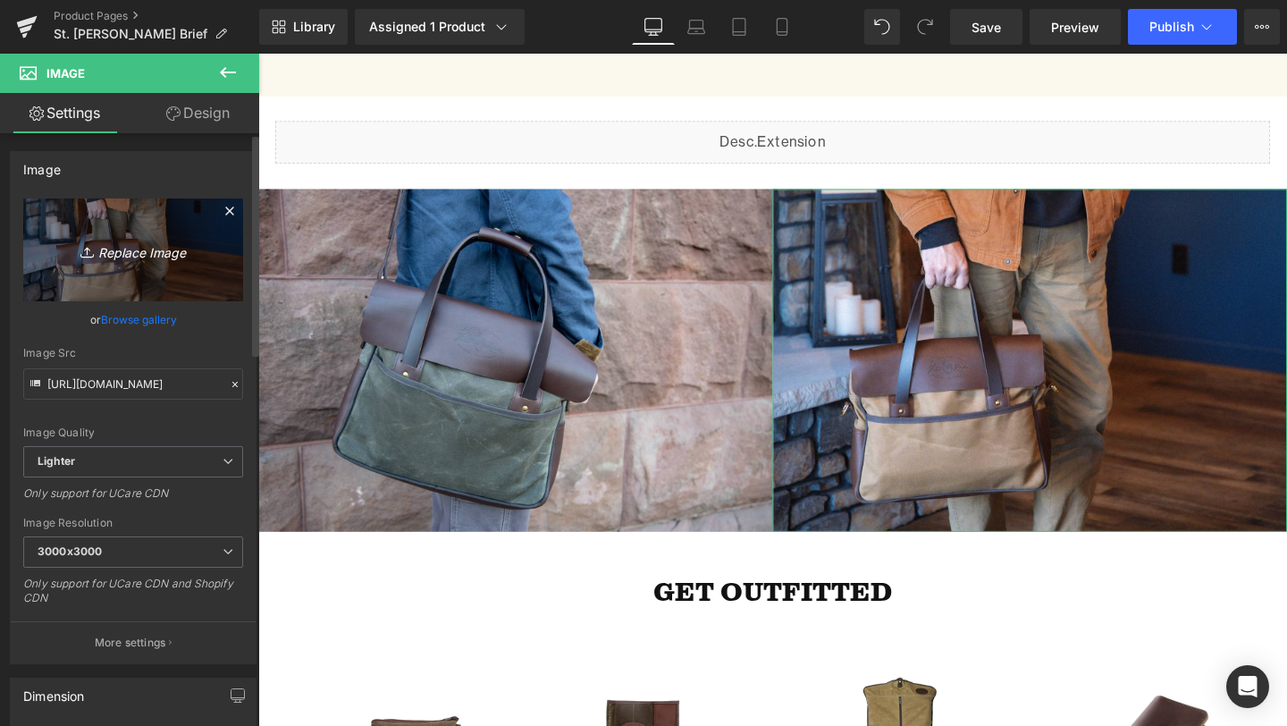
click at [152, 277] on link "Replace Image" at bounding box center [133, 249] width 220 height 103
type input "C:\fakepath\FT_StLouisBrief_LS-23.jpg"
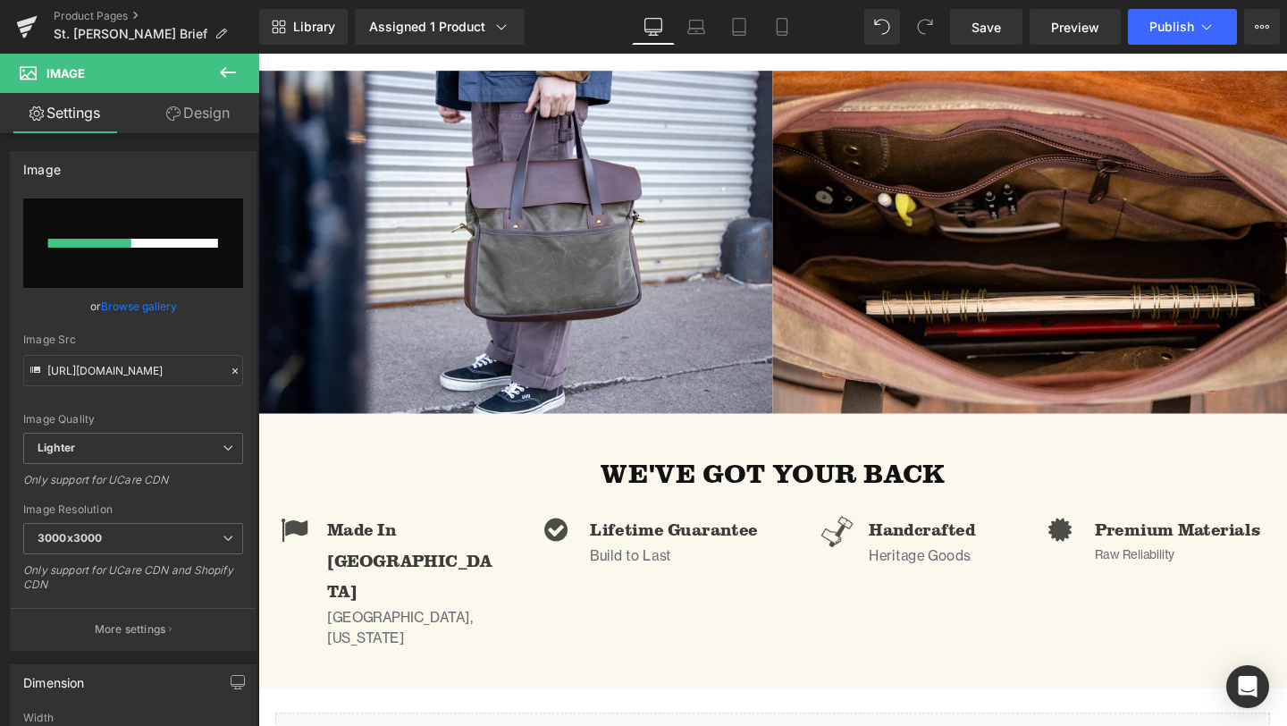
scroll to position [1076, 0]
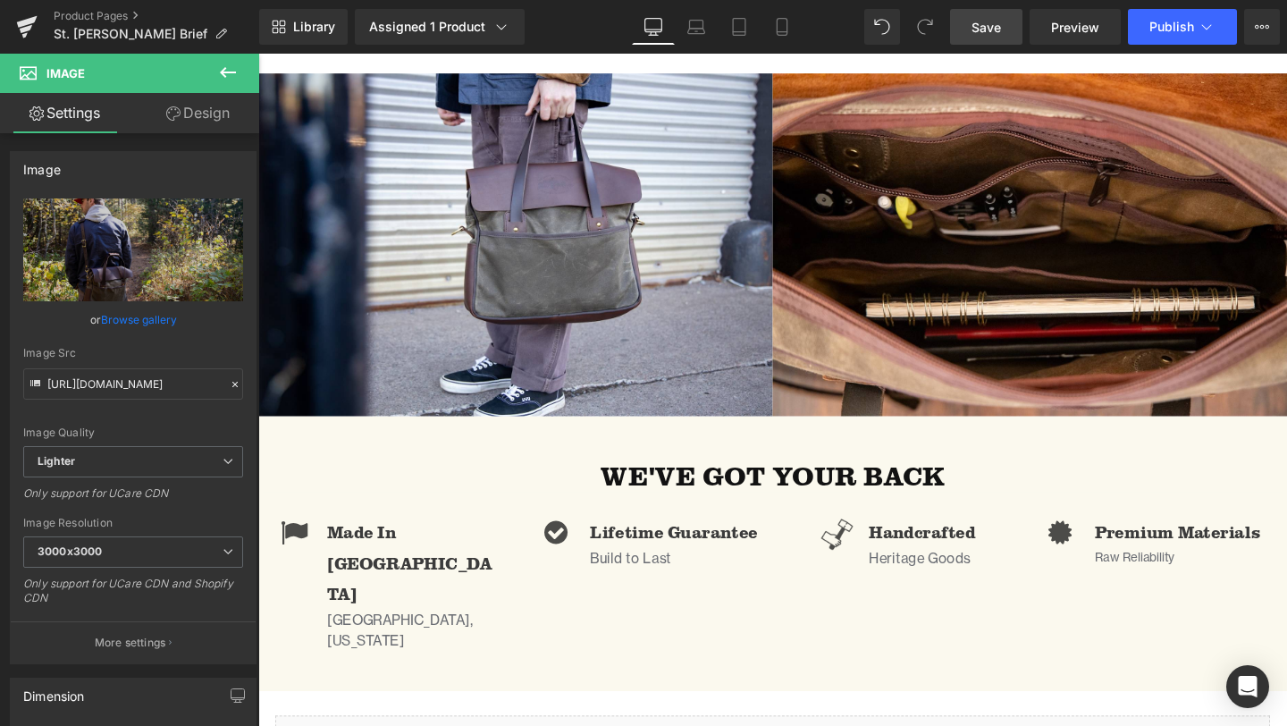
drag, startPoint x: 996, startPoint y: 32, endPoint x: 690, endPoint y: 363, distance: 450.4
click at [996, 32] on span "Save" at bounding box center [986, 27] width 29 height 19
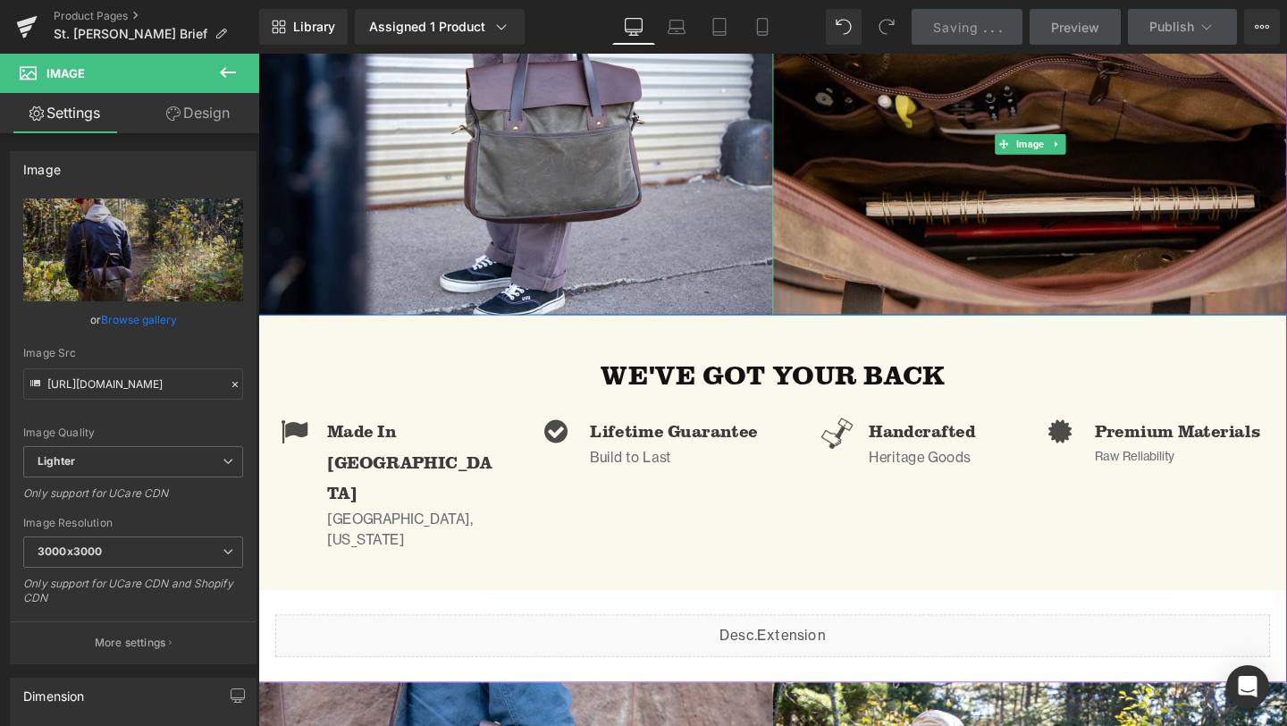
scroll to position [1181, 0]
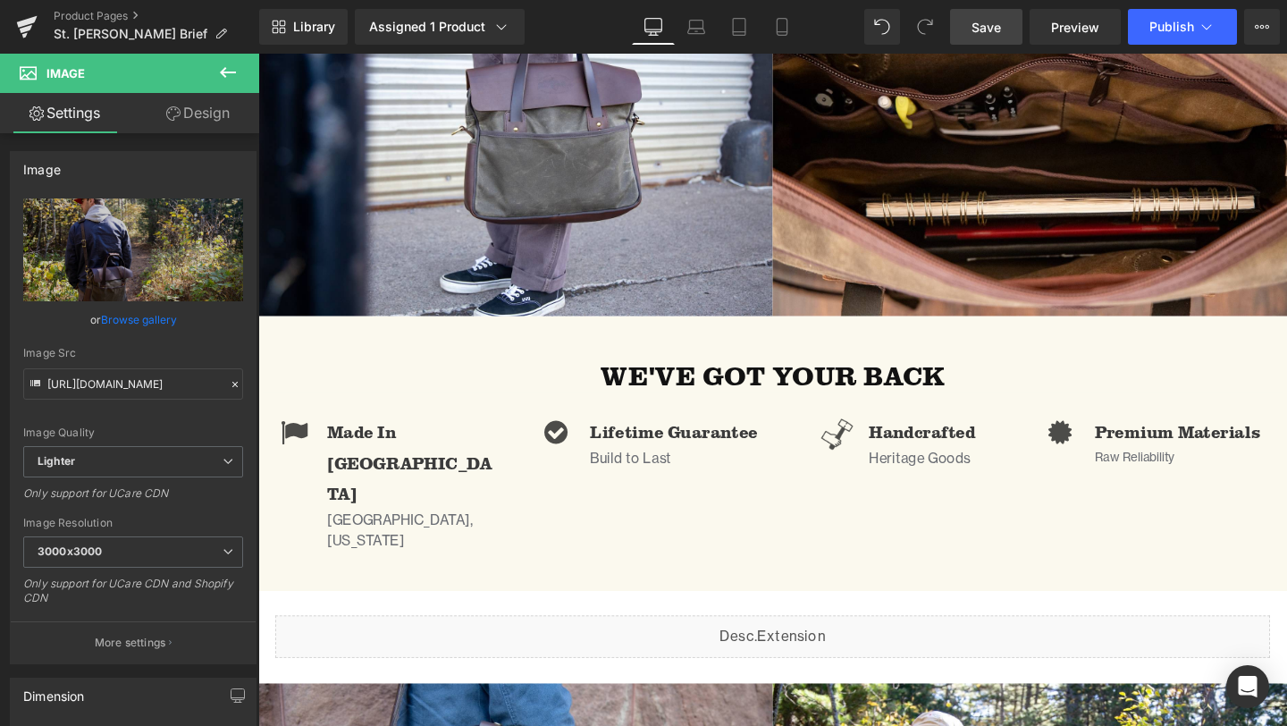
click at [982, 29] on span "Save" at bounding box center [986, 27] width 29 height 19
click at [118, 21] on link "Product Pages" at bounding box center [157, 16] width 206 height 14
